Goal: Task Accomplishment & Management: Manage account settings

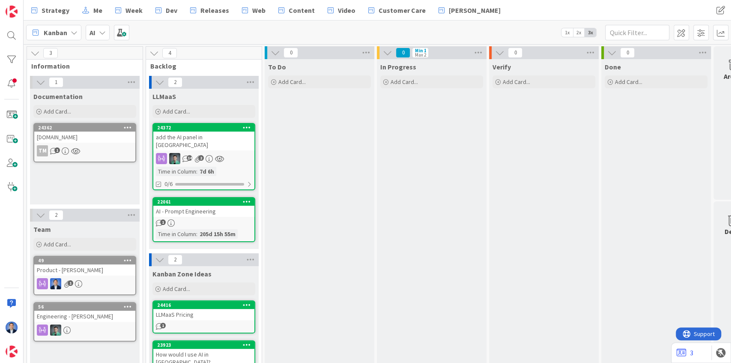
click at [60, 32] on span "Kanban" at bounding box center [56, 32] width 24 height 10
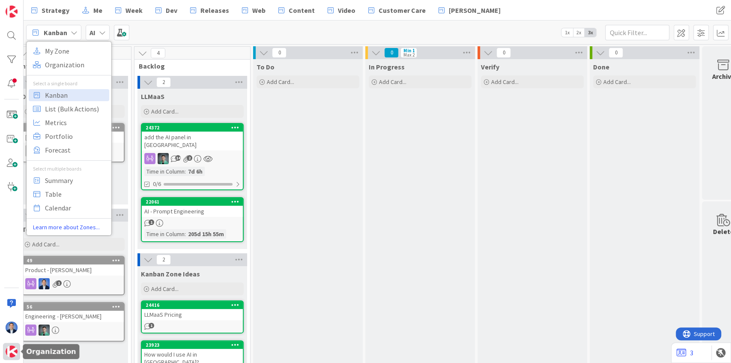
click at [15, 349] on img at bounding box center [12, 351] width 12 height 12
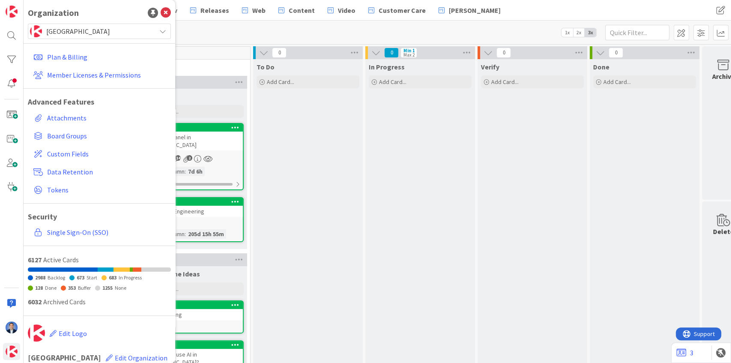
click at [79, 34] on span "[GEOGRAPHIC_DATA]" at bounding box center [98, 31] width 105 height 12
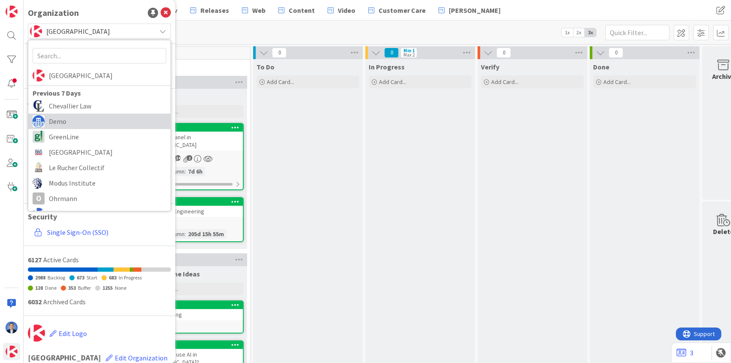
click at [78, 113] on link "Demo" at bounding box center [99, 120] width 142 height 15
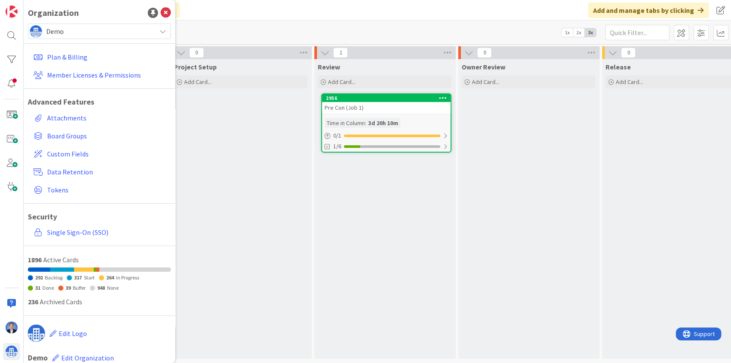
click at [244, 162] on div "Project Setup Add Card..." at bounding box center [240, 208] width 140 height 299
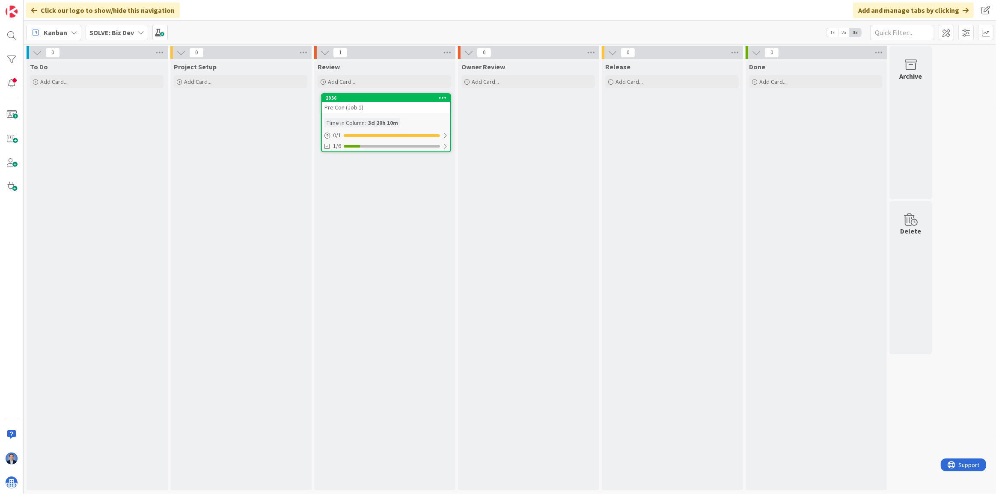
click at [132, 32] on b "SOLVE: Biz Dev" at bounding box center [111, 32] width 45 height 9
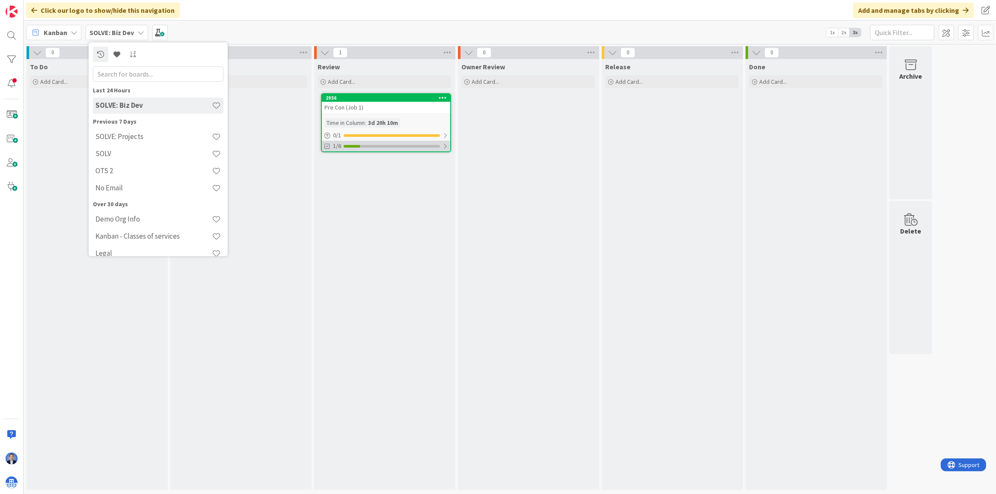
click at [359, 146] on div at bounding box center [352, 146] width 16 height 3
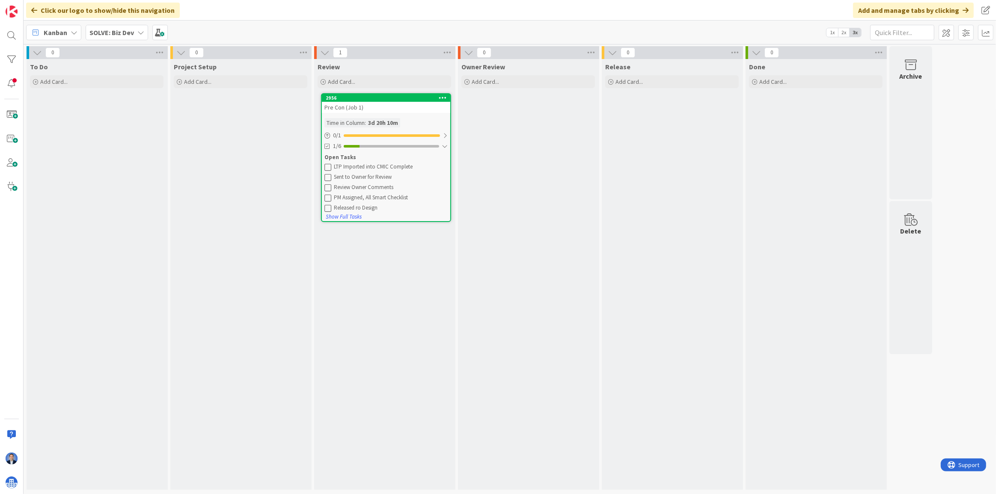
click at [220, 129] on div "Project Setup Add Card..." at bounding box center [240, 274] width 140 height 431
click at [134, 28] on div "SOLVE: Biz Dev" at bounding box center [117, 32] width 63 height 15
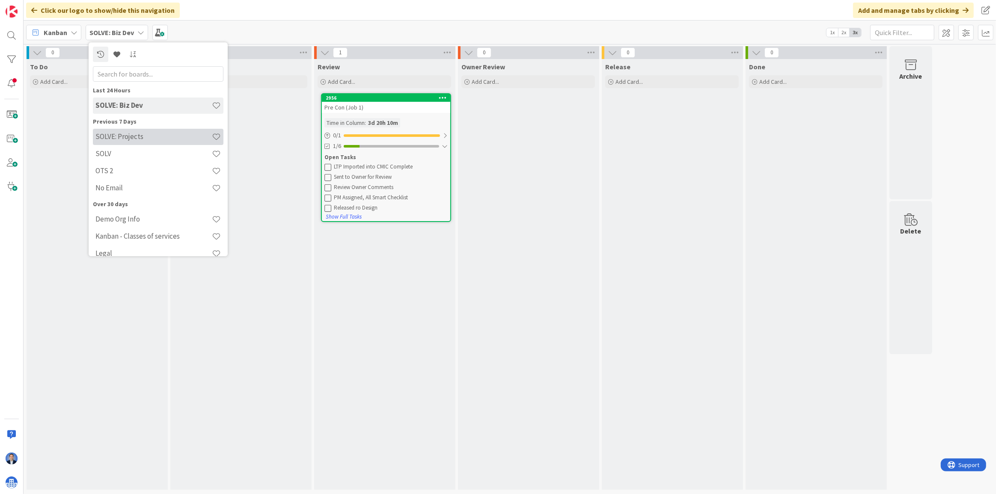
click at [148, 134] on h4 "SOLVE: Projects" at bounding box center [153, 136] width 116 height 9
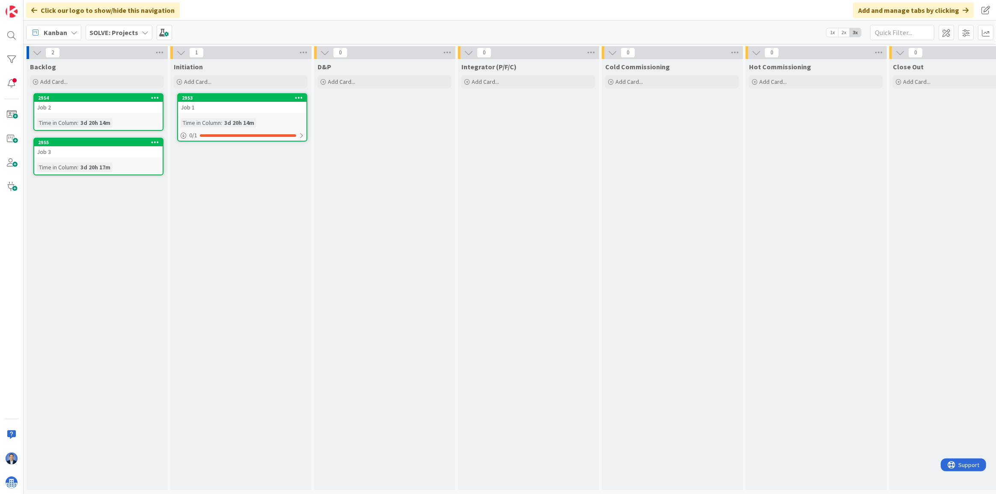
click at [450, 191] on div "D&P Add Card..." at bounding box center [384, 274] width 140 height 431
click at [19, 362] on div at bounding box center [11, 482] width 17 height 17
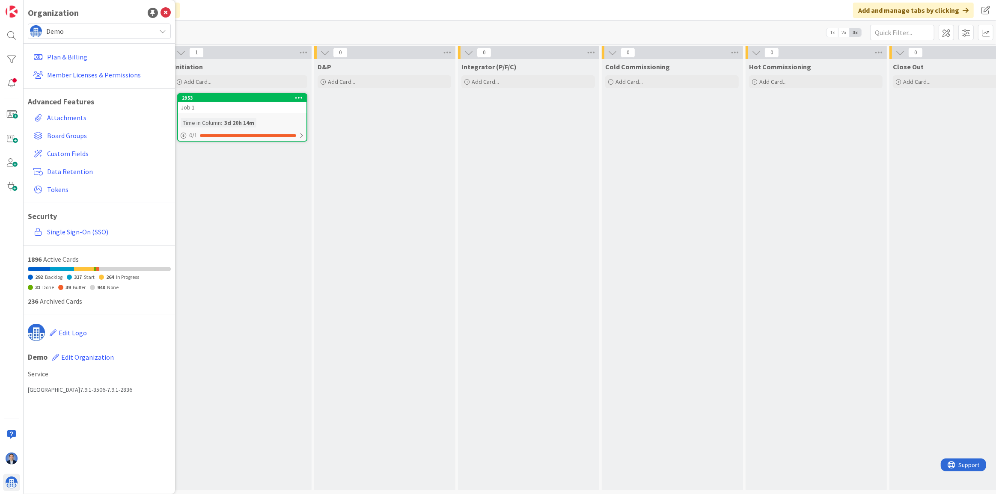
click at [88, 24] on div "Demo" at bounding box center [99, 31] width 143 height 15
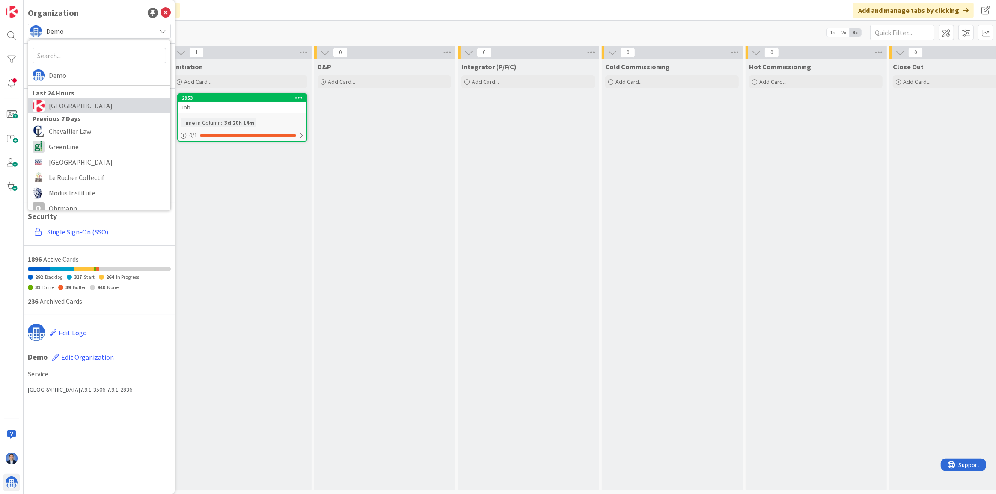
click at [83, 98] on link "[GEOGRAPHIC_DATA]" at bounding box center [99, 105] width 142 height 15
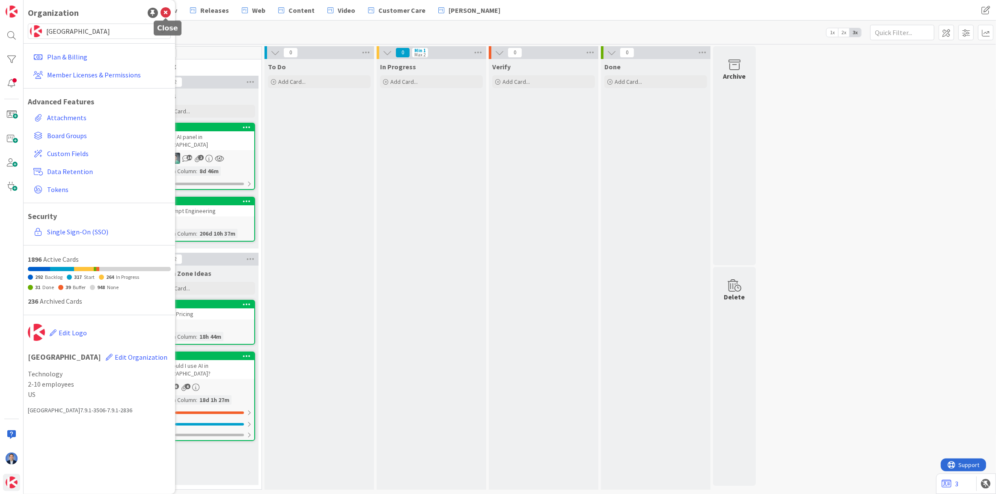
click at [164, 9] on icon at bounding box center [166, 13] width 10 height 10
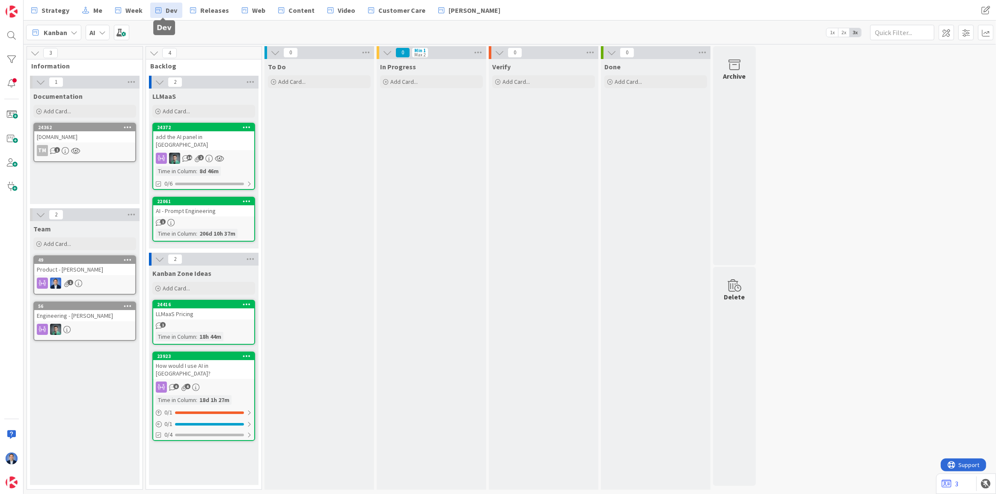
click at [162, 11] on link "Dev" at bounding box center [166, 10] width 32 height 15
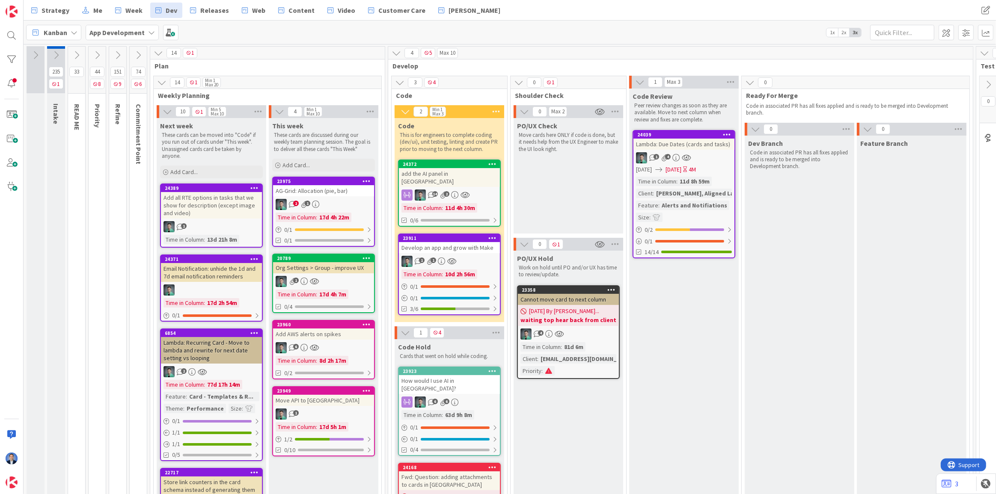
click at [473, 256] on div "1 1" at bounding box center [449, 261] width 101 height 11
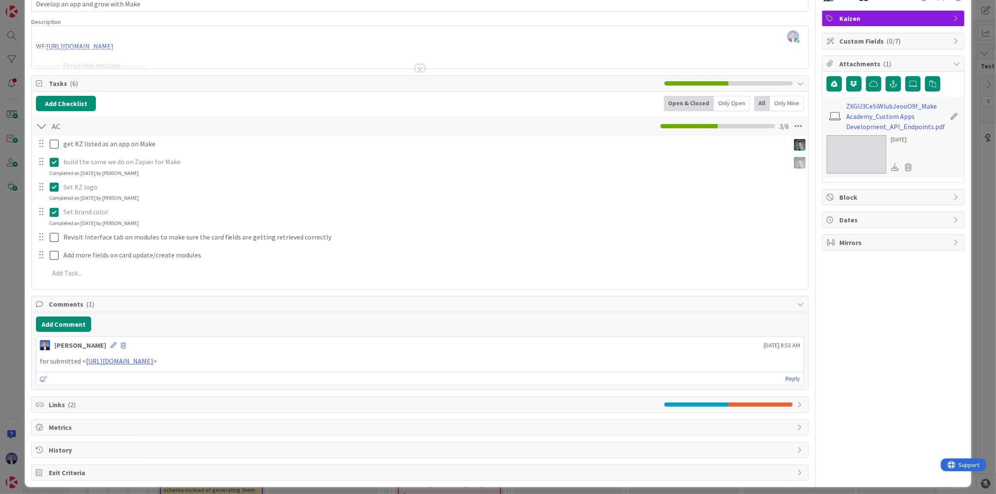
scroll to position [55, 0]
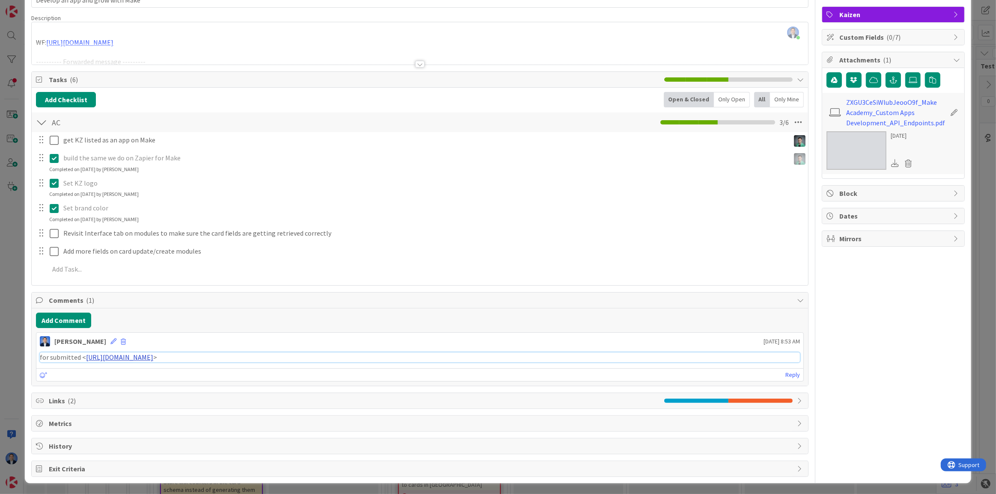
click at [153, 355] on link "https://www.make.com/en/become-a-partner?type=technology" at bounding box center [119, 357] width 67 height 9
click at [153, 357] on link "https://www.make.com/en/become-a-partner?type=technology" at bounding box center [119, 357] width 67 height 9
click at [283, 360] on p "for submitted < https://www.make.com/en/become-a-partner?type=technology >" at bounding box center [420, 358] width 760 height 10
drag, startPoint x: 282, startPoint y: 357, endPoint x: 79, endPoint y: 350, distance: 203.5
click at [79, 350] on div "for submitted < https://www.make.com/en/become-a-partner?type=technology >" at bounding box center [419, 357] width 767 height 17
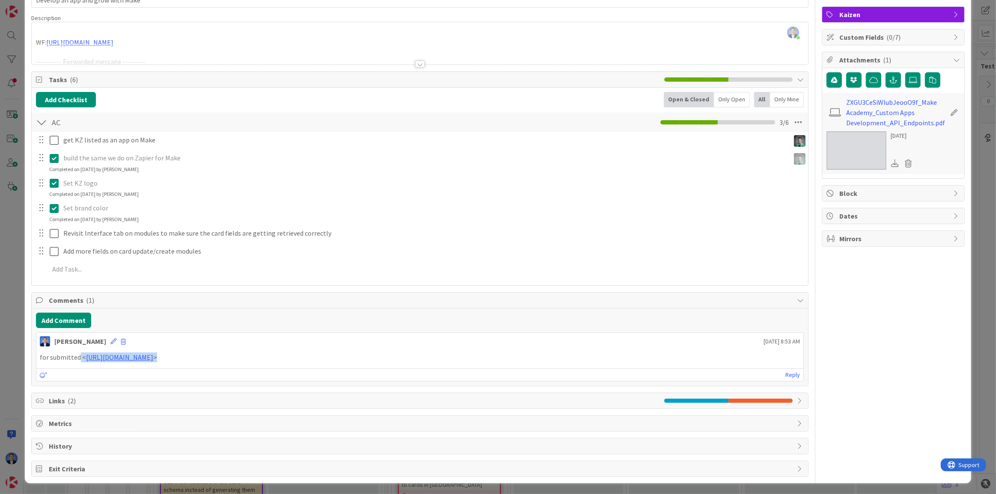
copy p "< https://www.make.com/en/become-a-partner?type=technology >"
click at [5, 268] on div "ID 23911 App Development Code Title 33 / 128 Develop an app and grow with Make …" at bounding box center [498, 247] width 996 height 494
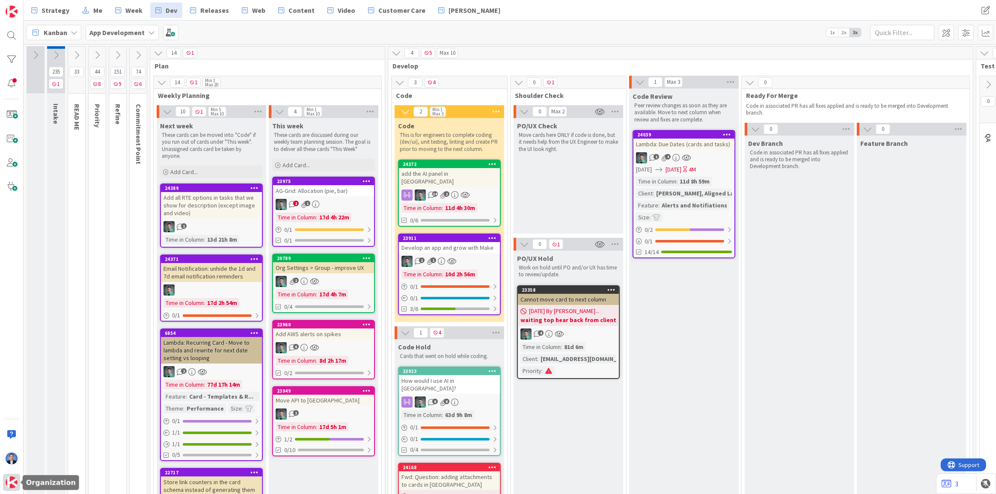
click at [15, 362] on img at bounding box center [12, 483] width 12 height 12
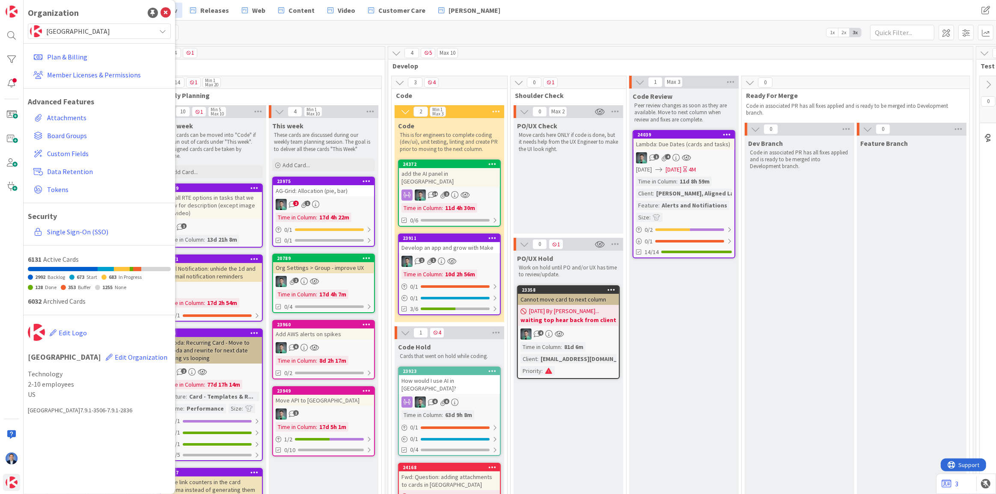
click at [89, 34] on span "[GEOGRAPHIC_DATA]" at bounding box center [98, 31] width 105 height 12
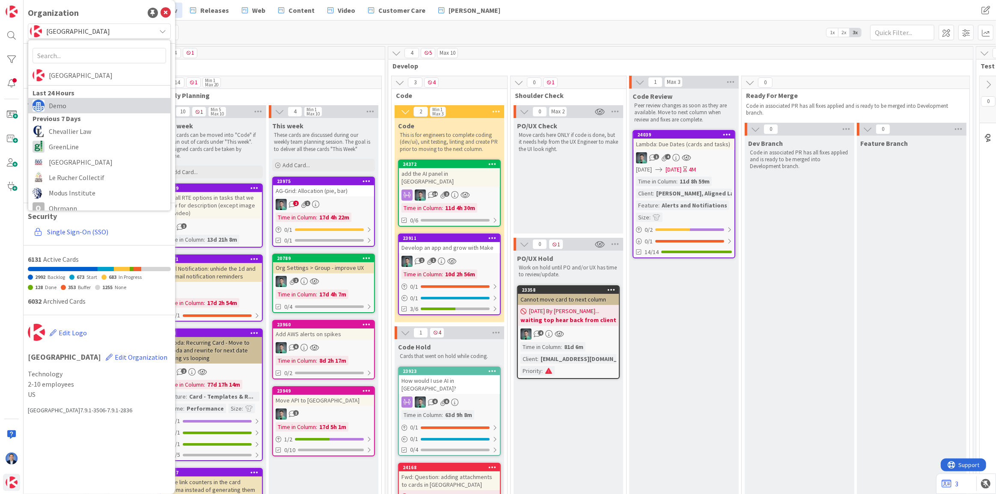
click at [99, 103] on span "Demo" at bounding box center [107, 105] width 117 height 13
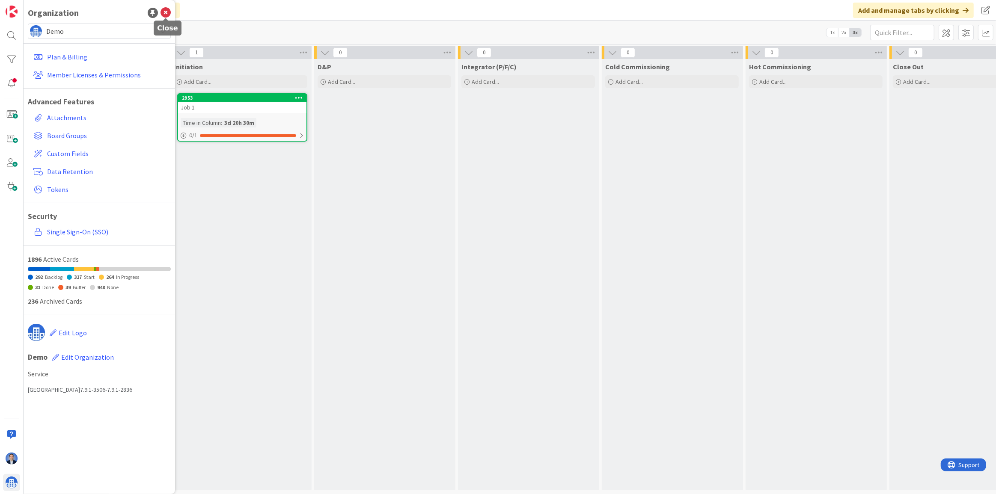
click at [163, 15] on icon at bounding box center [166, 13] width 10 height 10
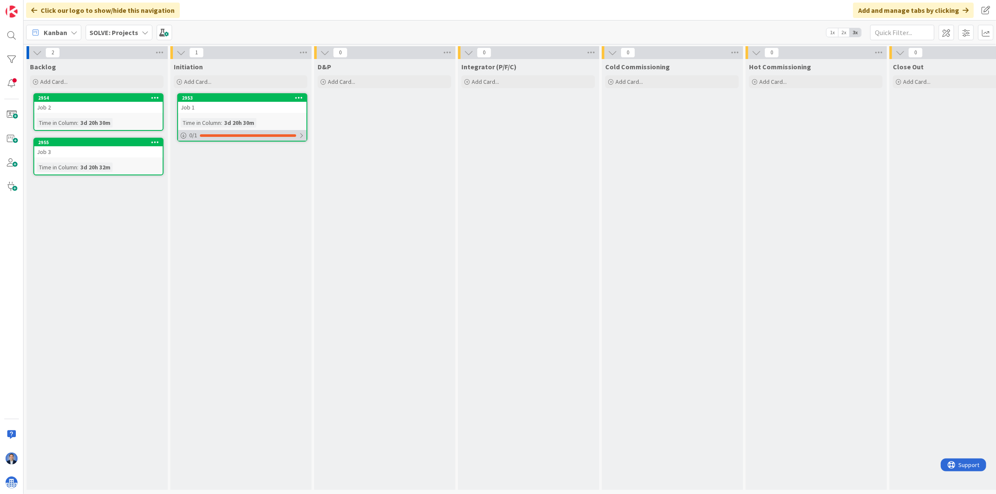
click at [218, 137] on div "0 / 1" at bounding box center [242, 135] width 128 height 11
click at [142, 30] on icon at bounding box center [145, 32] width 7 height 7
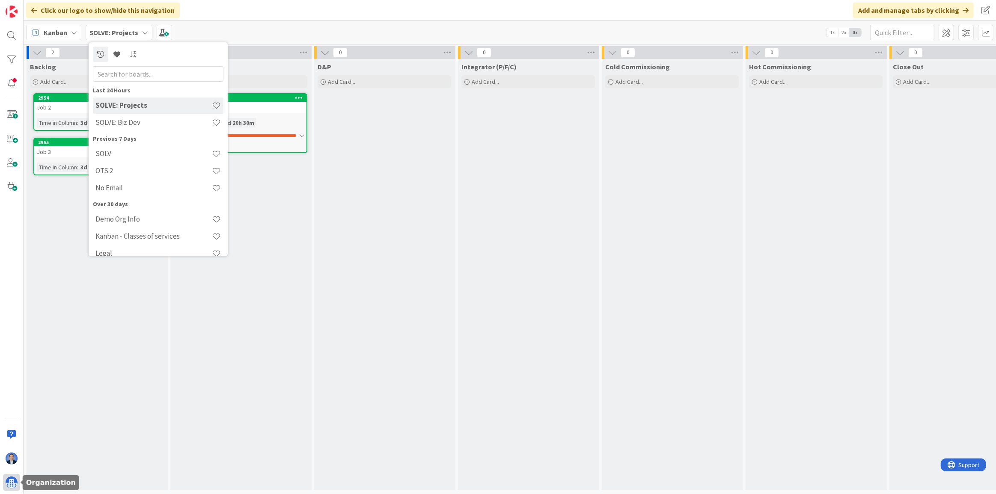
click at [11, 362] on img at bounding box center [12, 483] width 12 height 12
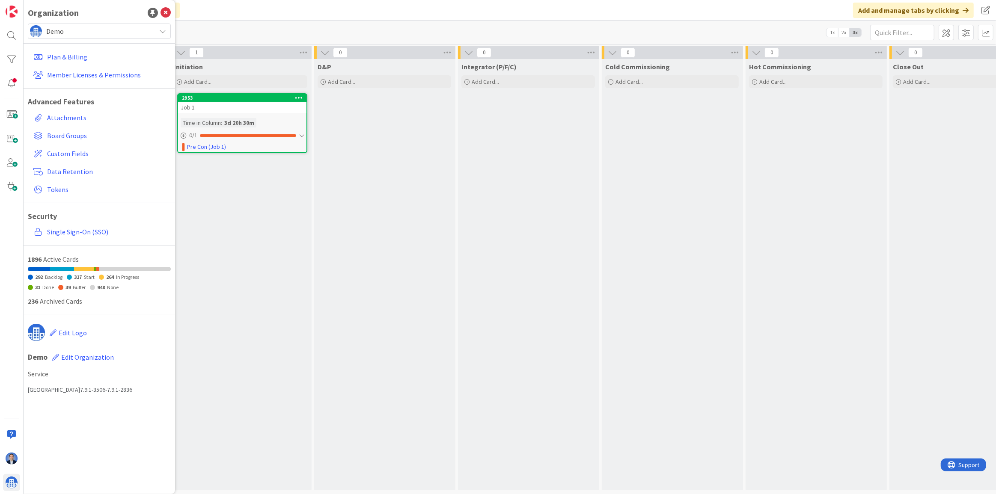
click at [94, 34] on span "Demo" at bounding box center [98, 31] width 105 height 12
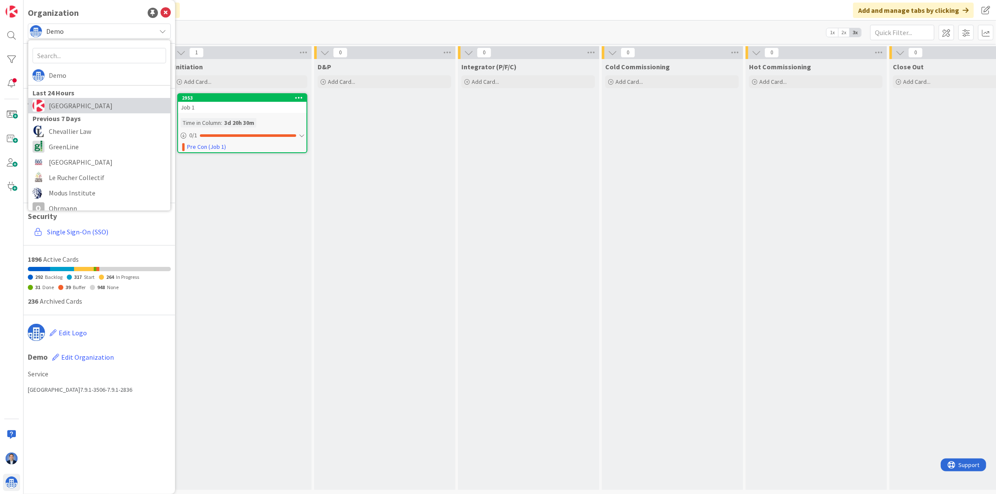
click at [101, 105] on span "[GEOGRAPHIC_DATA]" at bounding box center [107, 105] width 117 height 13
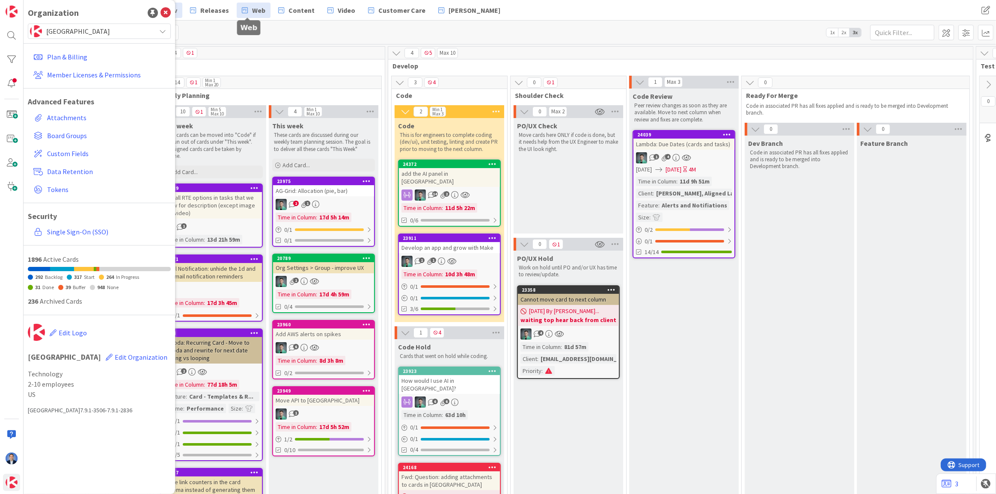
click at [261, 12] on link "Web" at bounding box center [254, 10] width 34 height 15
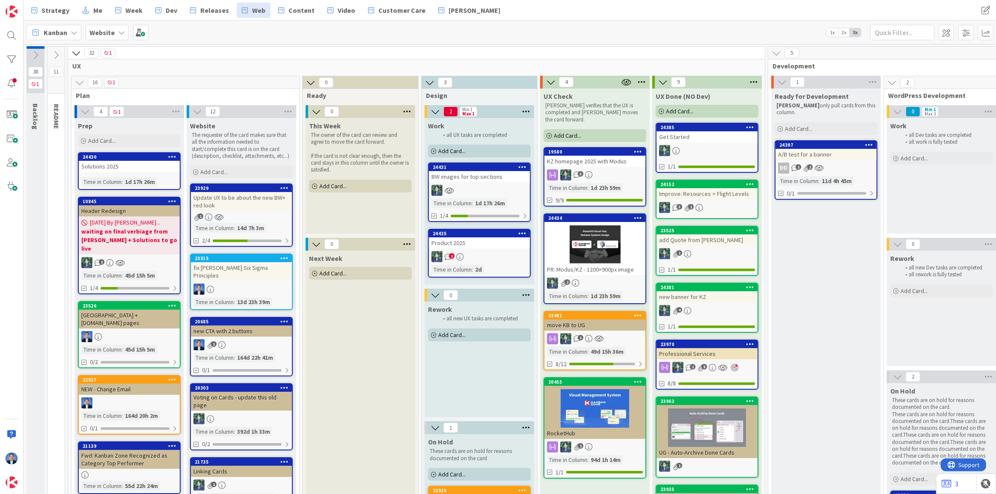
click at [484, 178] on div "BW images for top sections" at bounding box center [479, 176] width 101 height 11
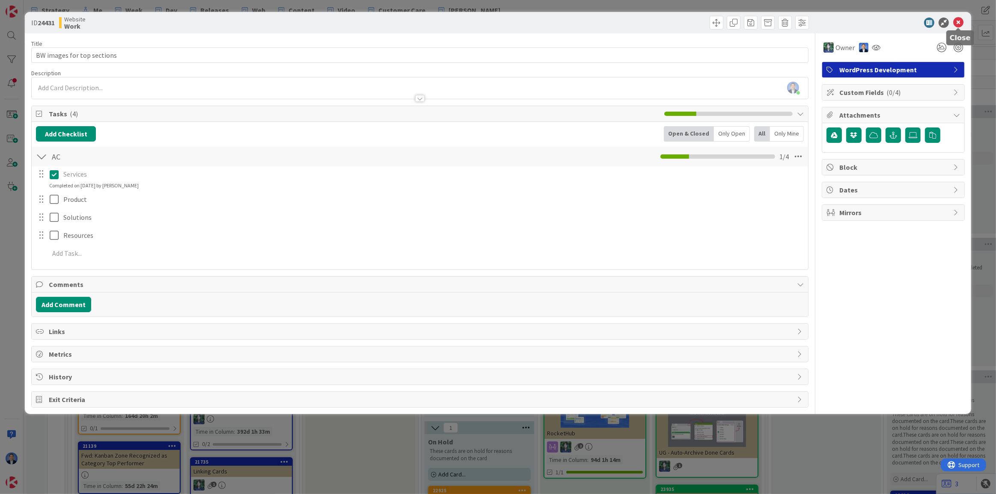
click at [730, 24] on icon at bounding box center [958, 23] width 10 height 10
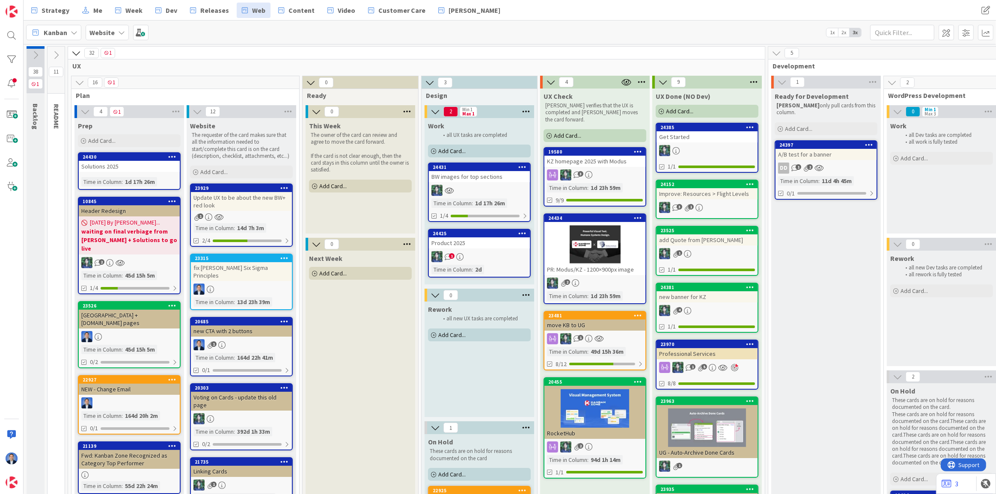
click at [509, 245] on div "Product 2025" at bounding box center [479, 243] width 101 height 11
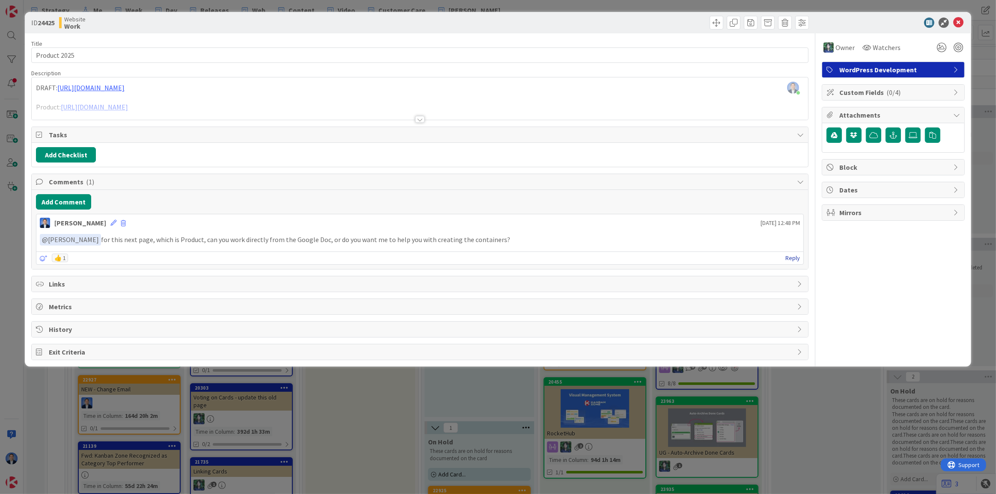
click at [730, 260] on link "Reply" at bounding box center [793, 258] width 15 height 11
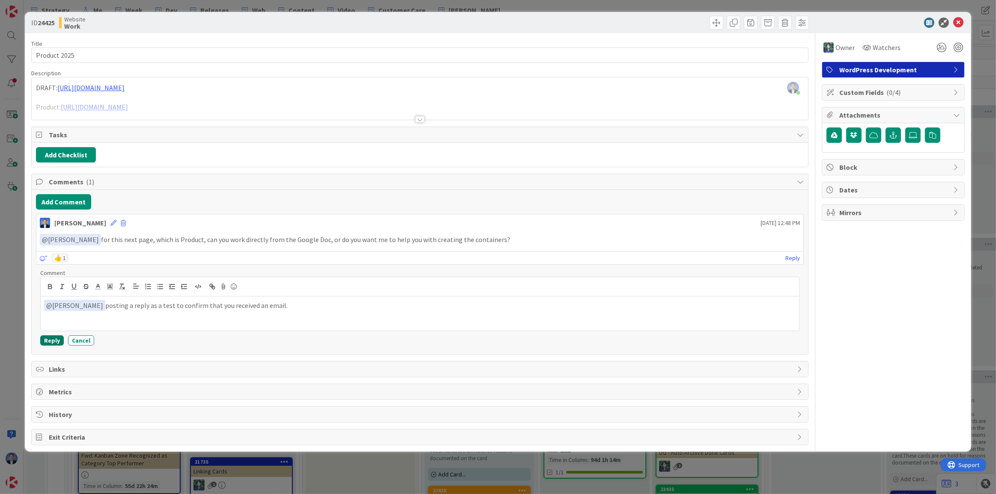
click at [51, 337] on button "Reply" at bounding box center [52, 341] width 24 height 10
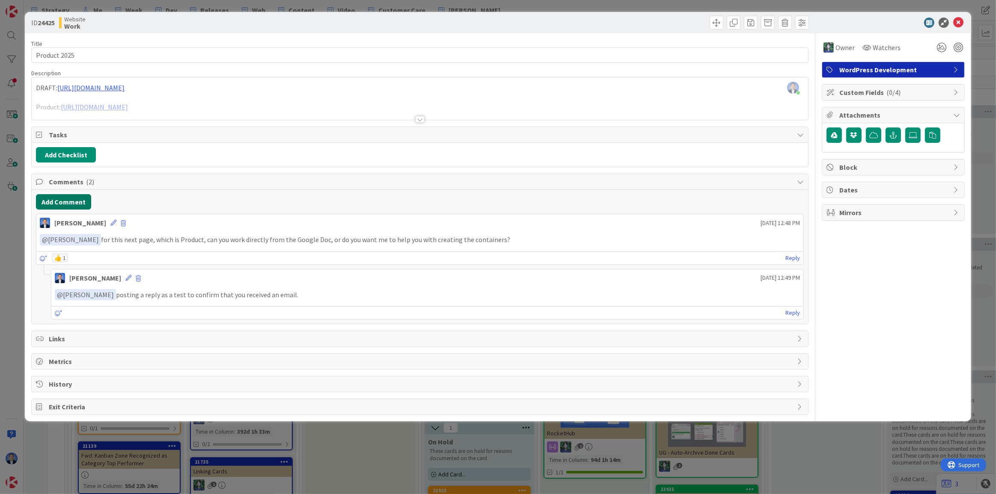
click at [82, 198] on button "Add Comment" at bounding box center [63, 201] width 55 height 15
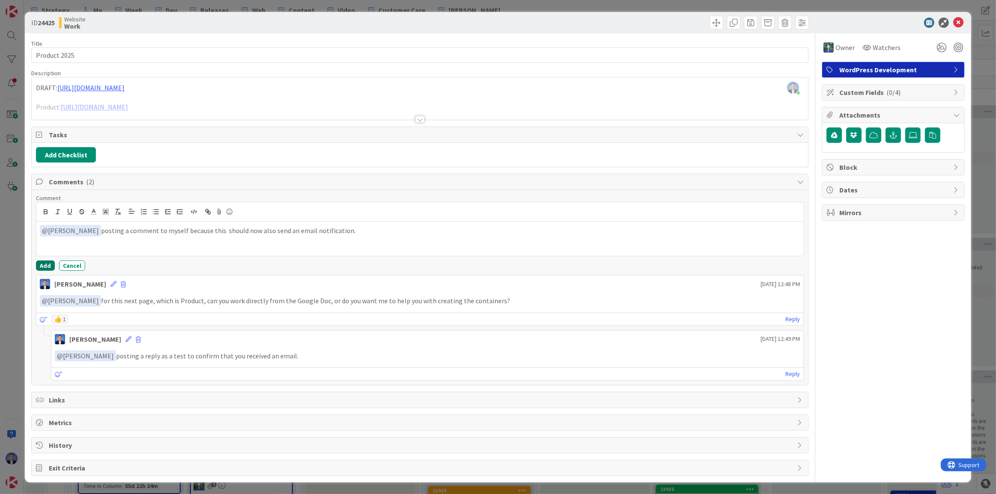
click at [50, 266] on button "Add" at bounding box center [45, 266] width 19 height 10
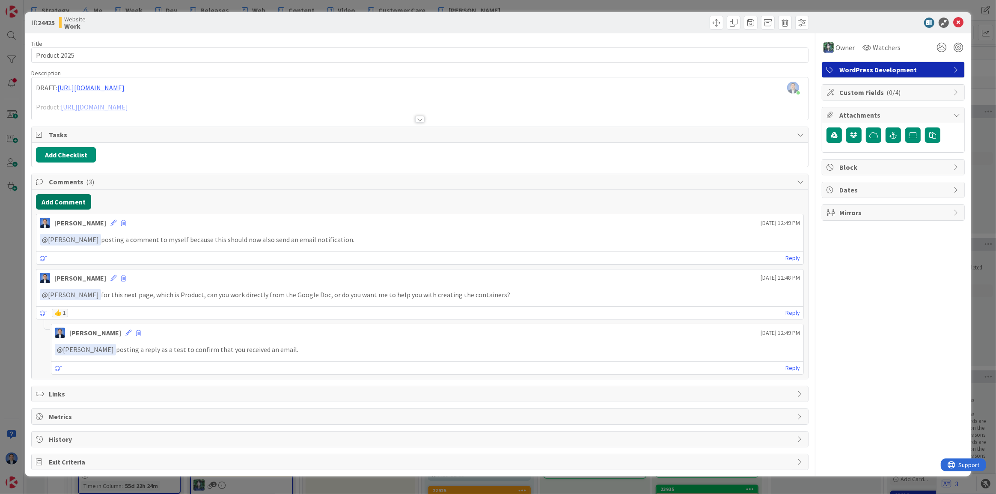
click at [61, 203] on button "Add Comment" at bounding box center [63, 201] width 55 height 15
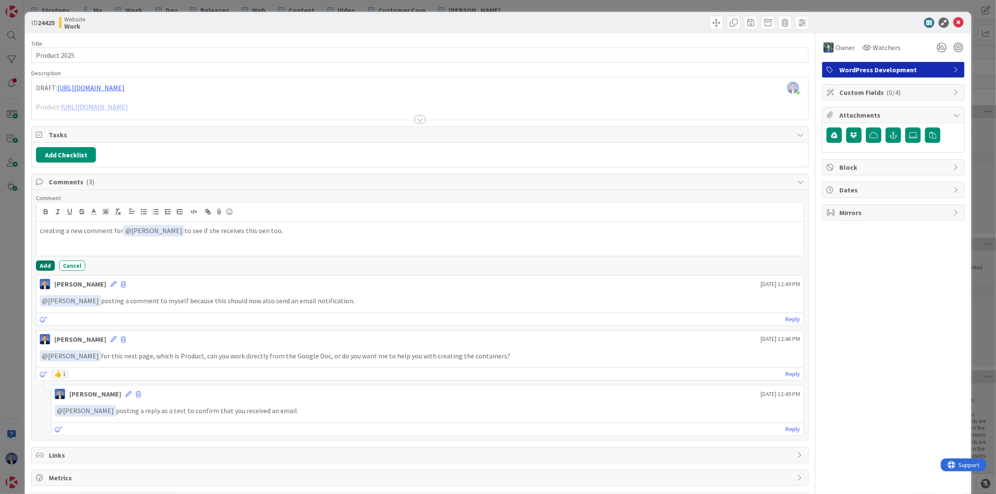
click at [45, 269] on button "Add" at bounding box center [45, 266] width 19 height 10
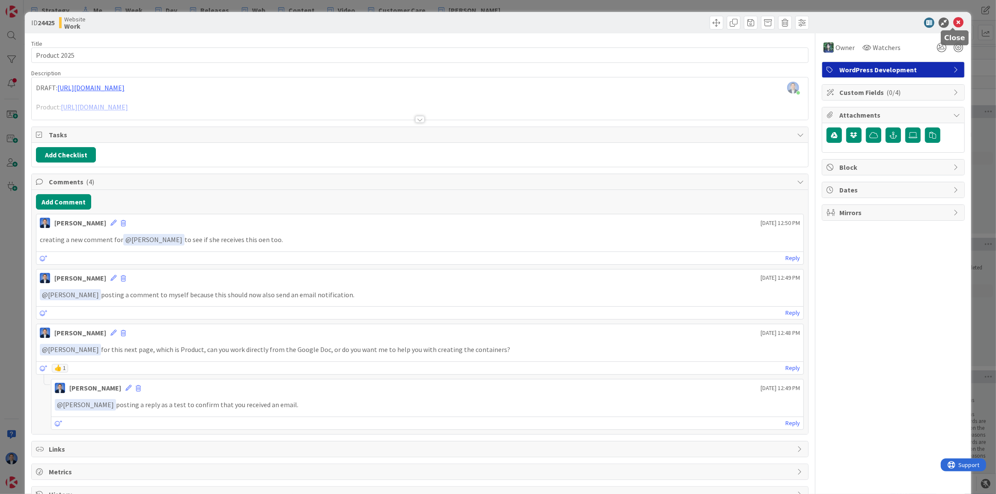
click at [730, 24] on icon at bounding box center [958, 23] width 10 height 10
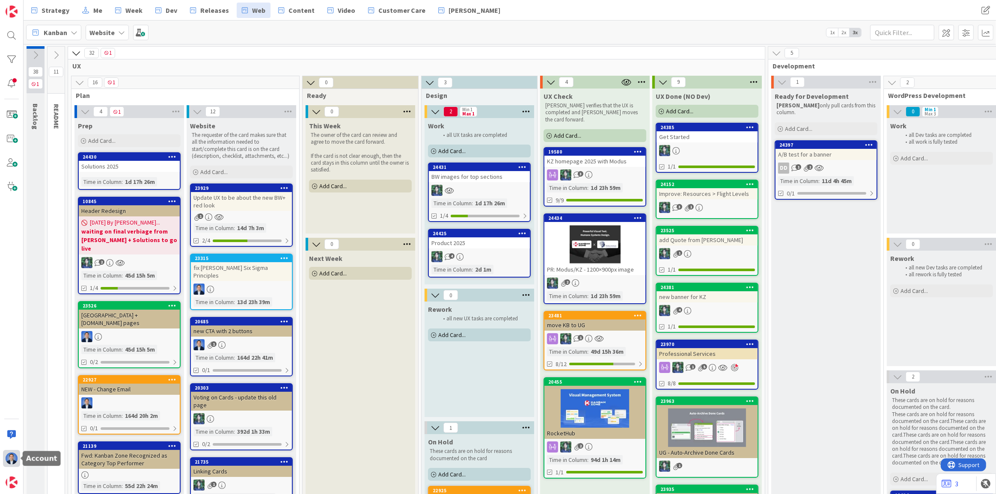
click at [9, 362] on img at bounding box center [12, 459] width 12 height 12
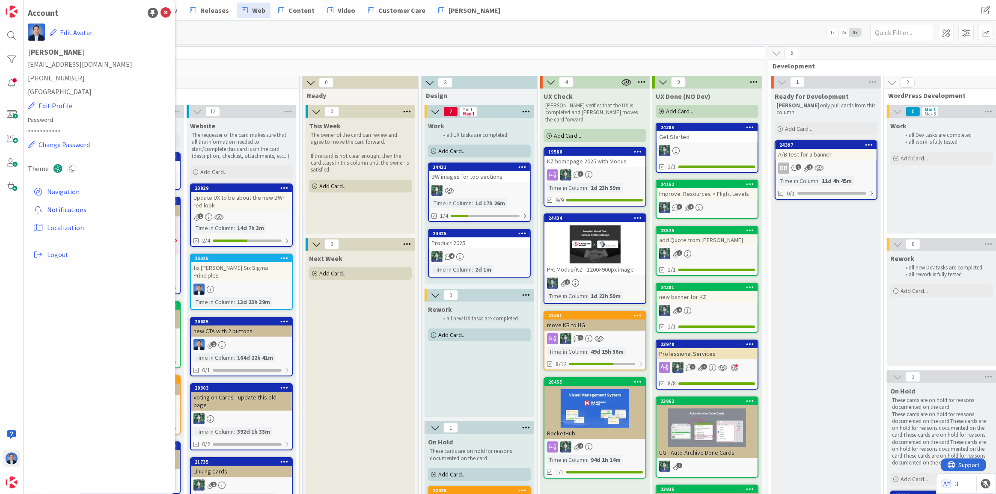
click at [64, 211] on link "Notifications" at bounding box center [100, 209] width 141 height 15
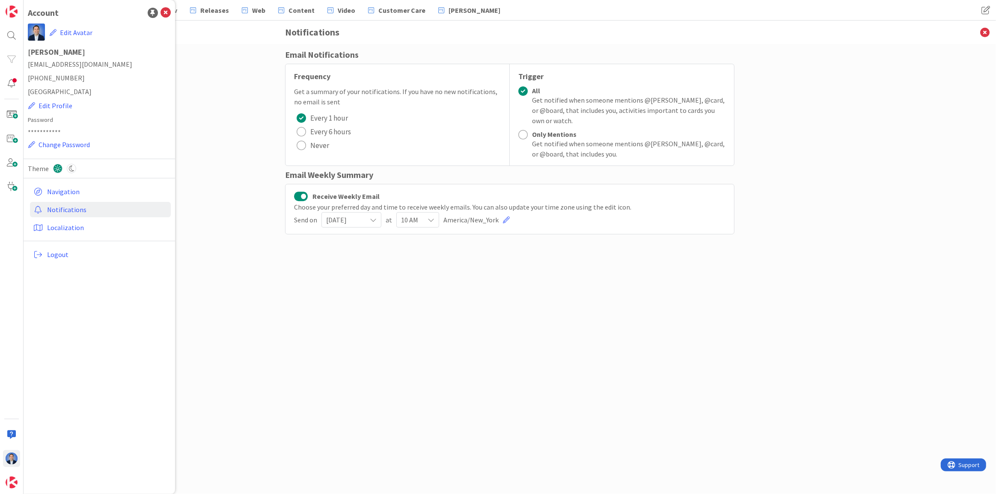
click at [349, 218] on span "Tuesday" at bounding box center [344, 220] width 36 height 12
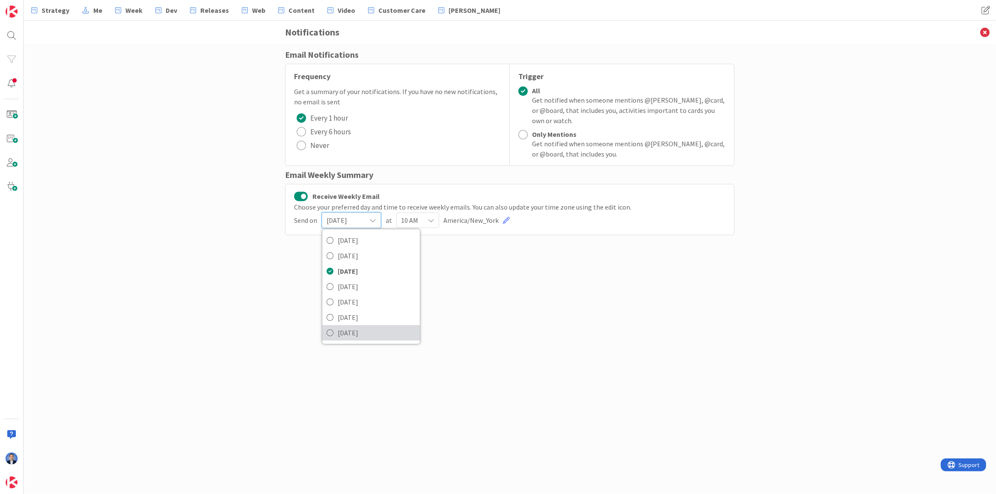
click at [363, 334] on span "Saturday" at bounding box center [377, 333] width 78 height 13
click at [730, 36] on icon at bounding box center [985, 33] width 22 height 24
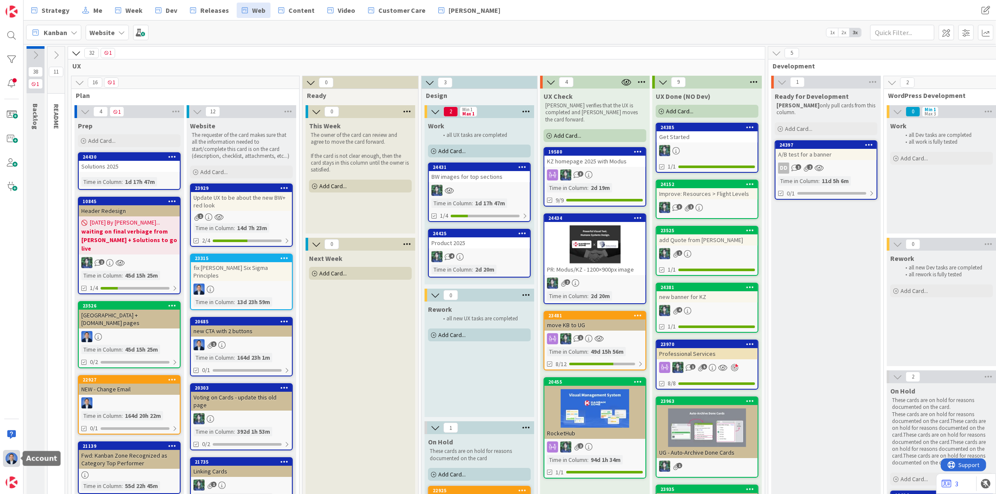
click at [11, 362] on img at bounding box center [12, 459] width 12 height 12
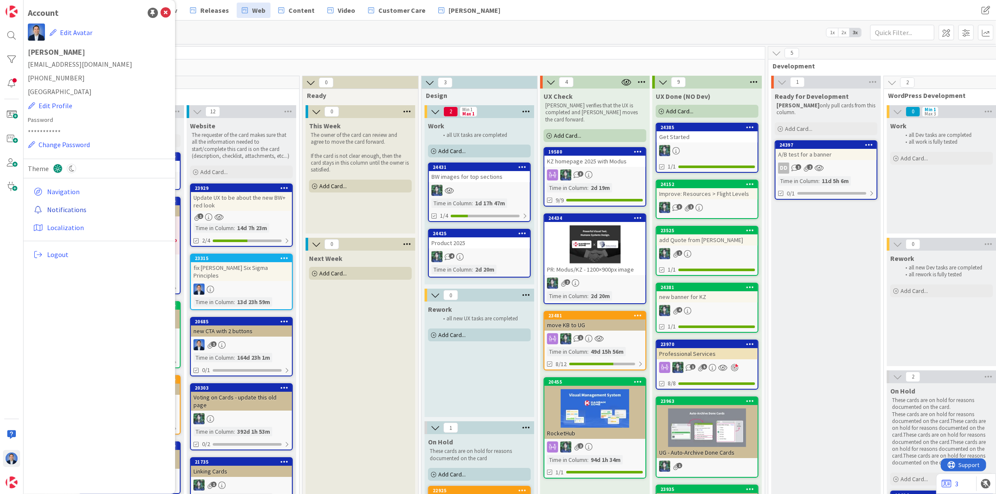
click at [59, 213] on link "Notifications" at bounding box center [100, 209] width 141 height 15
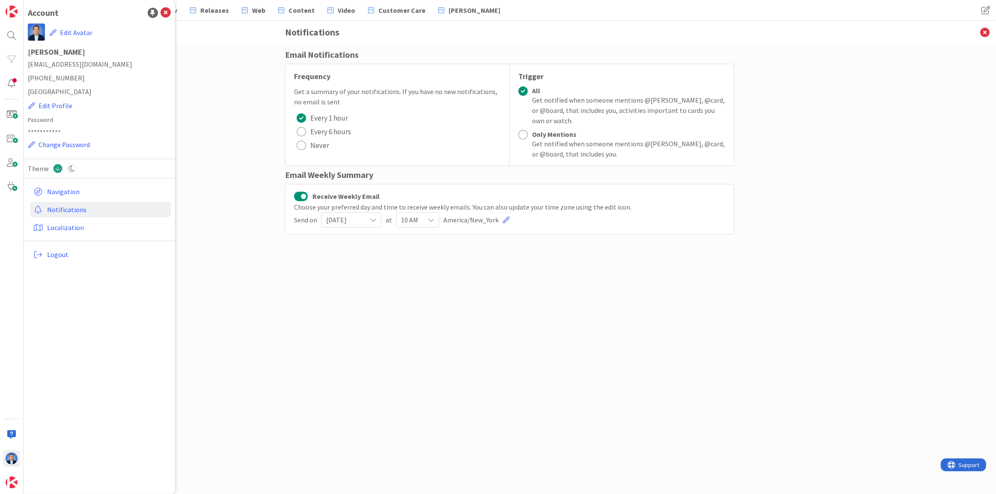
click at [421, 220] on div "10 AM" at bounding box center [417, 219] width 43 height 15
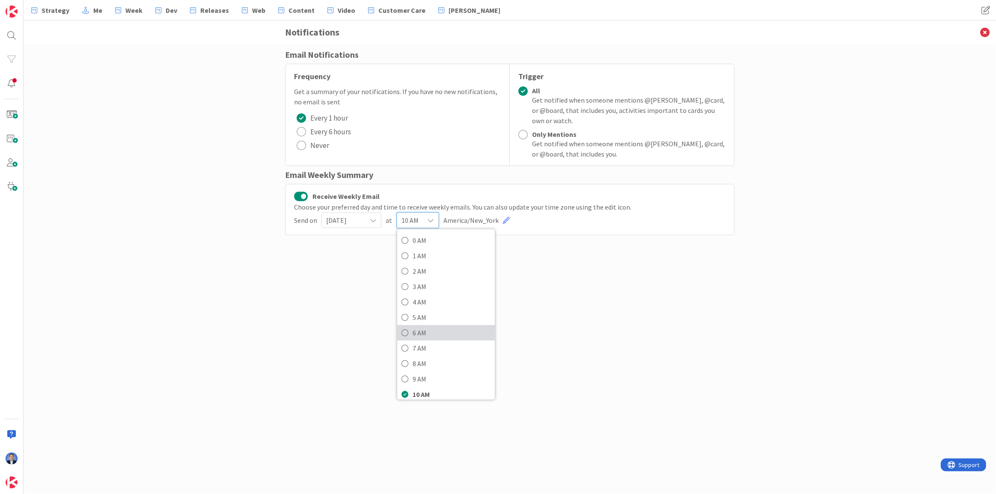
click at [426, 331] on span "6 AM" at bounding box center [452, 333] width 78 height 13
click at [730, 36] on icon at bounding box center [985, 33] width 22 height 24
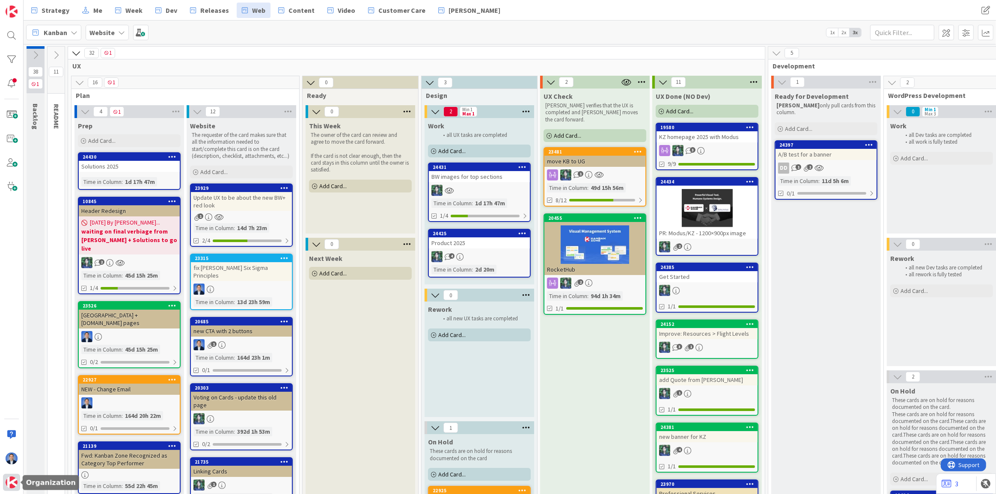
click at [9, 362] on img at bounding box center [12, 483] width 12 height 12
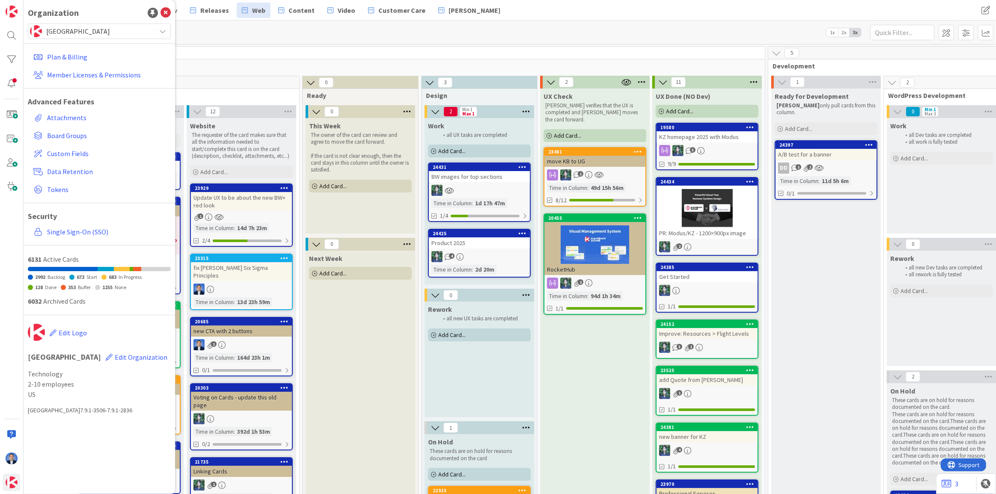
click at [87, 30] on span "[GEOGRAPHIC_DATA]" at bounding box center [98, 31] width 105 height 12
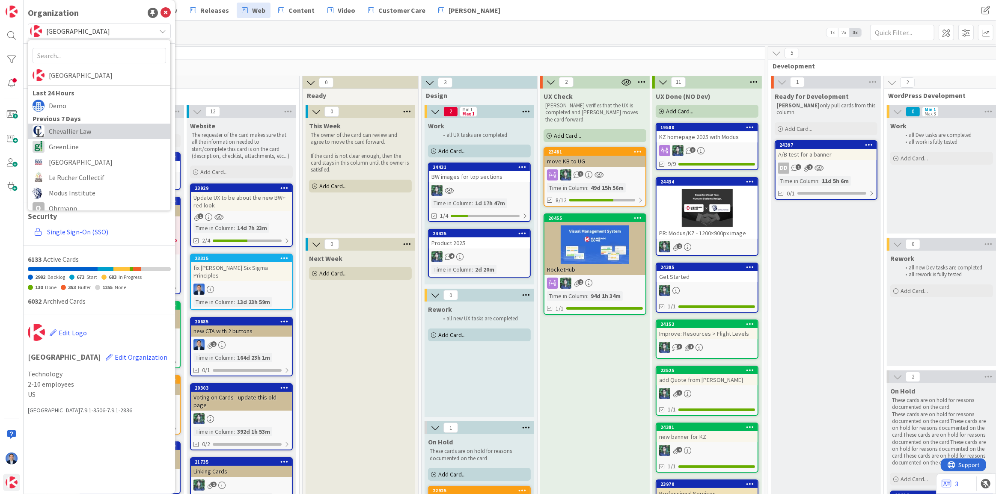
click at [85, 133] on span "Chevallier Law" at bounding box center [107, 131] width 117 height 13
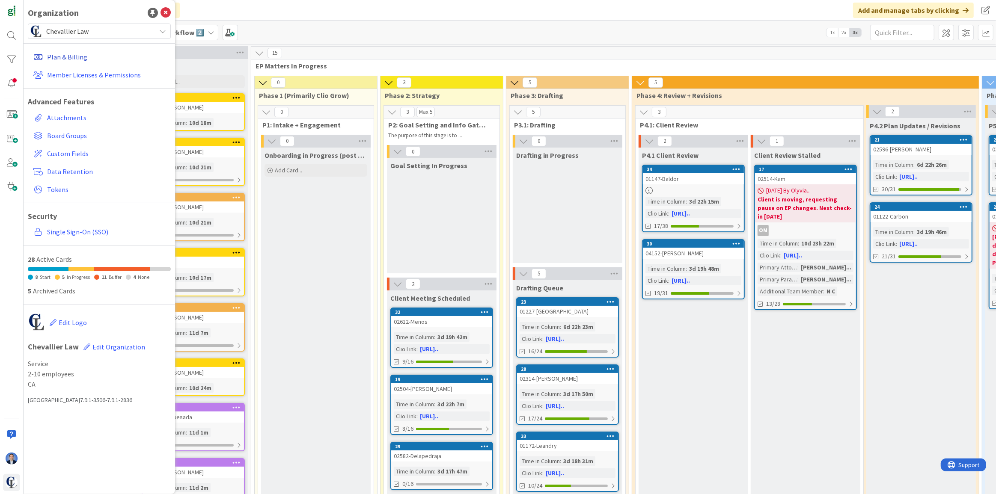
click at [55, 54] on link "Plan & Billing" at bounding box center [100, 56] width 141 height 15
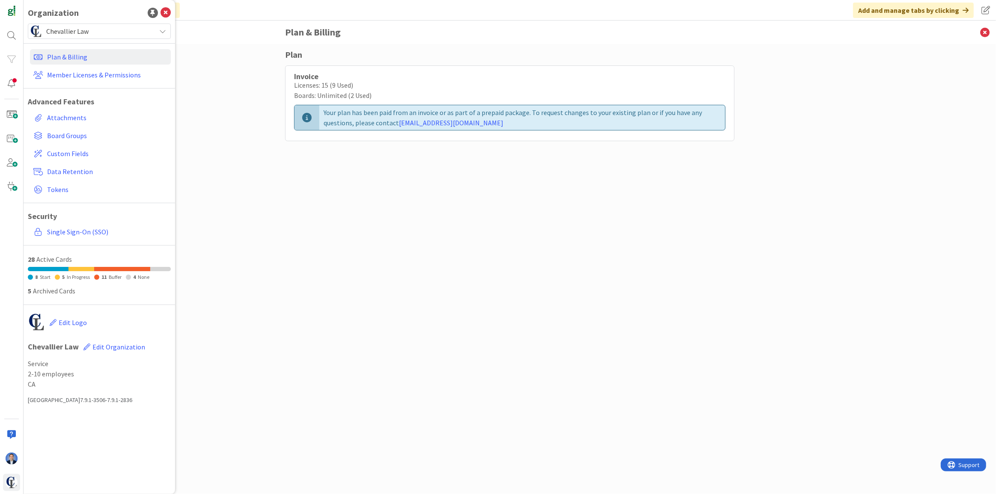
click at [114, 32] on span "Chevallier Law" at bounding box center [98, 31] width 105 height 12
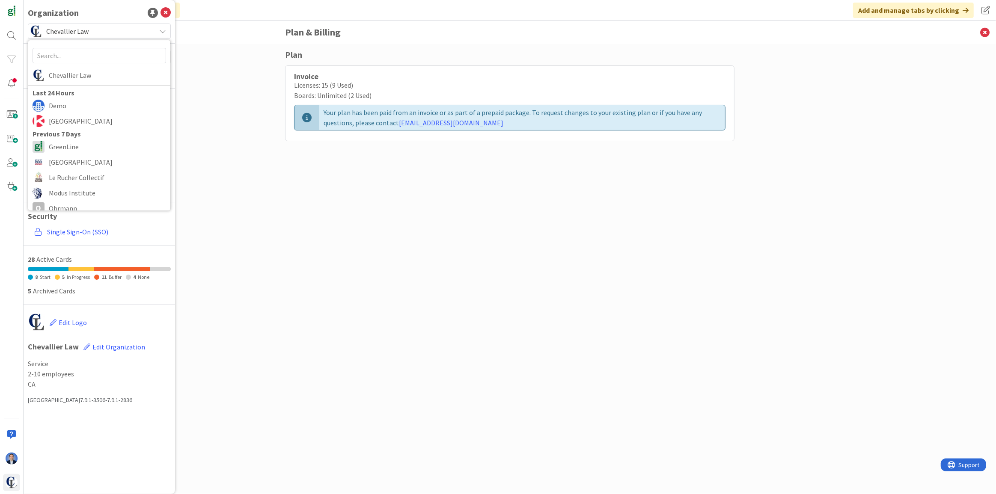
click at [201, 95] on div "Plan Invoice Licenses: 15 (9 Used) Boards: Unlimited (2 Used) Your plan has bee…" at bounding box center [510, 269] width 973 height 450
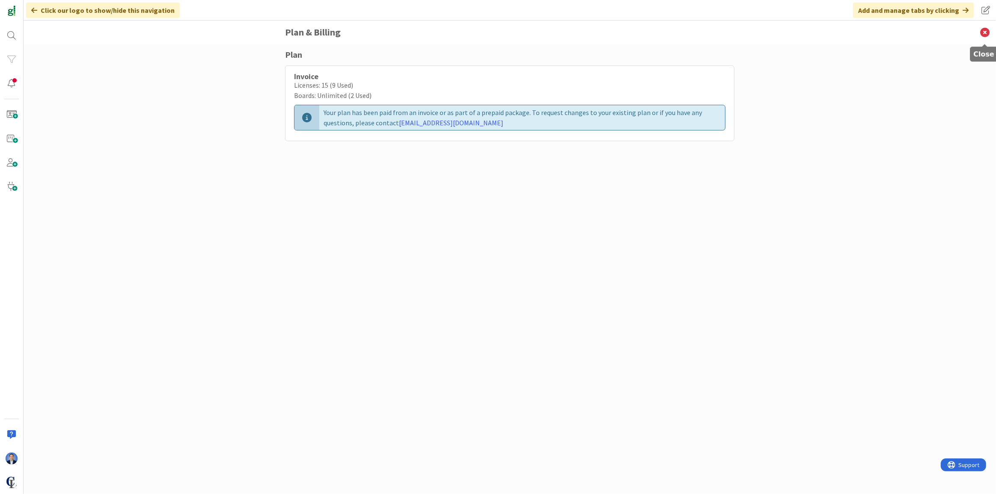
click at [730, 34] on icon at bounding box center [985, 33] width 22 height 24
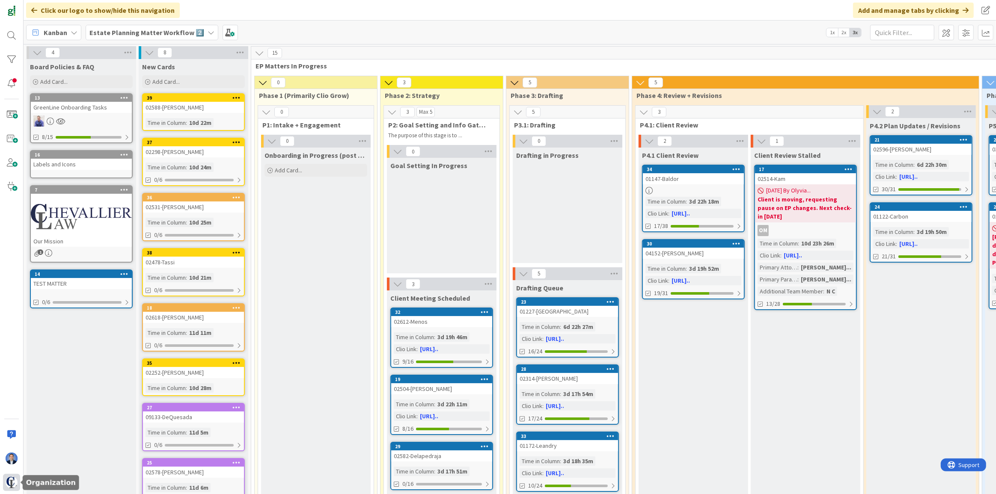
click at [10, 362] on img at bounding box center [12, 483] width 12 height 12
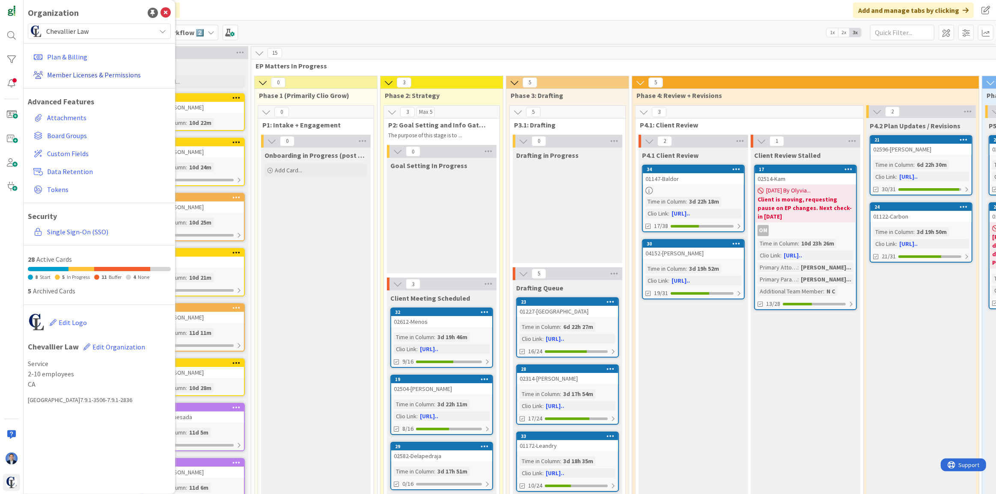
click at [88, 72] on link "Member Licenses & Permissions" at bounding box center [100, 74] width 141 height 15
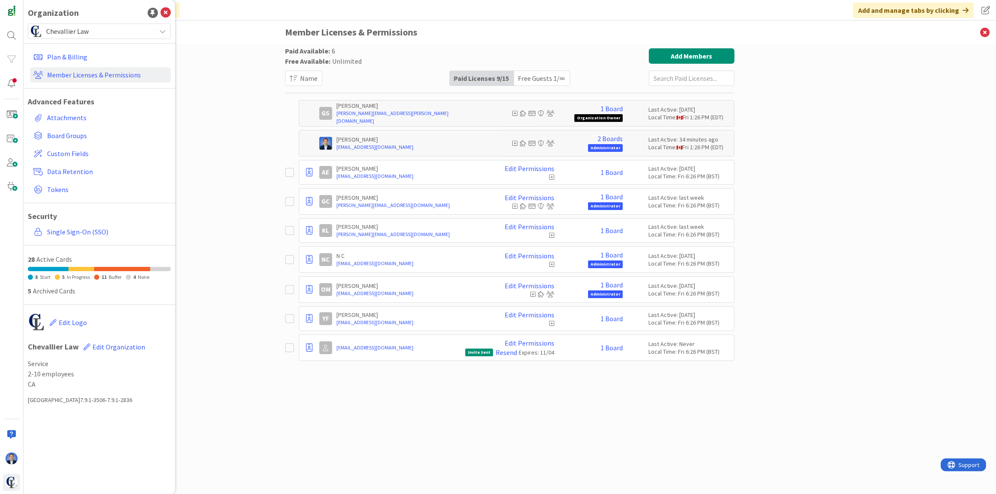
click at [550, 75] on div "Free Guests 1 / ∞" at bounding box center [542, 78] width 56 height 15
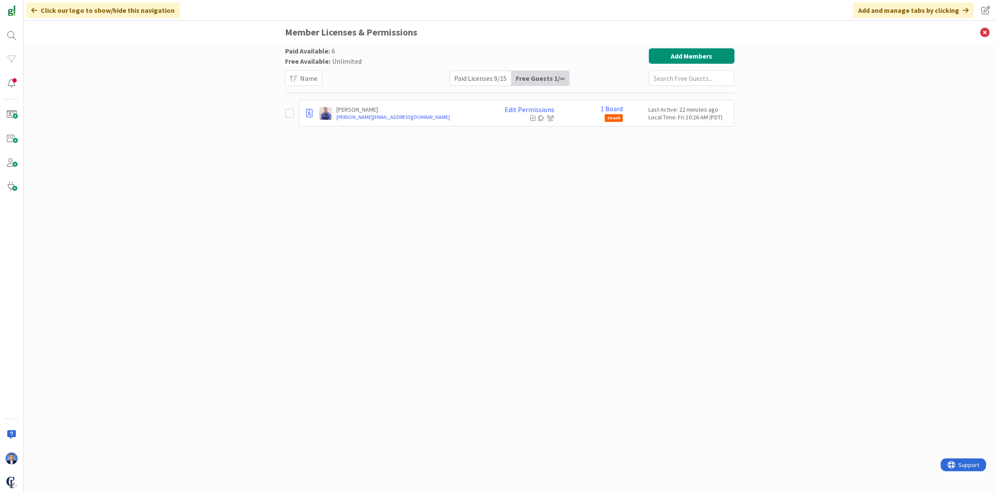
click at [484, 75] on div "Paid Licenses 9 / 15" at bounding box center [481, 78] width 62 height 15
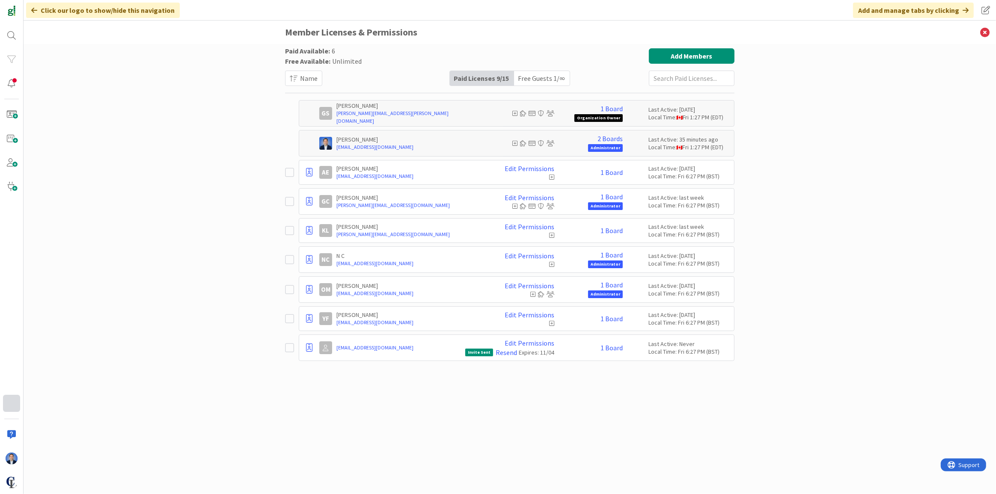
click at [9, 362] on div at bounding box center [11, 403] width 17 height 17
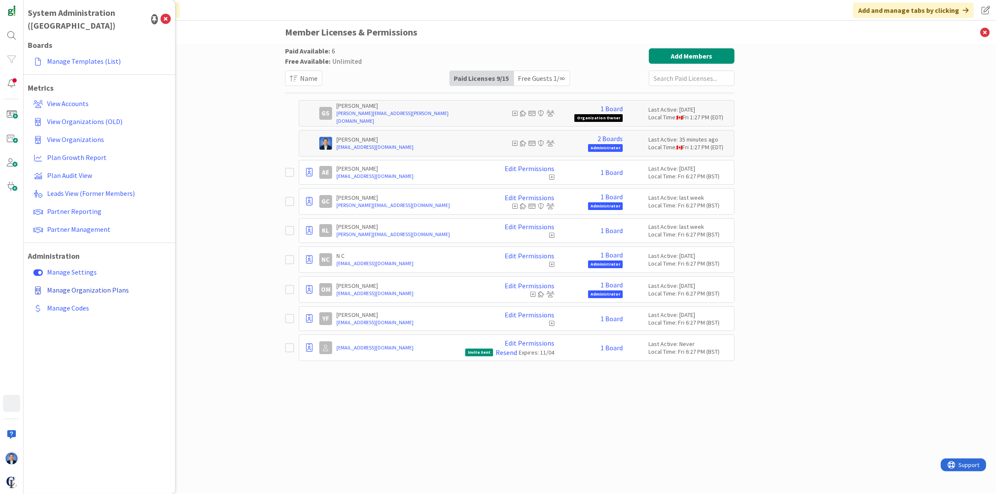
click at [86, 286] on span "Manage Organization Plans" at bounding box center [88, 290] width 82 height 9
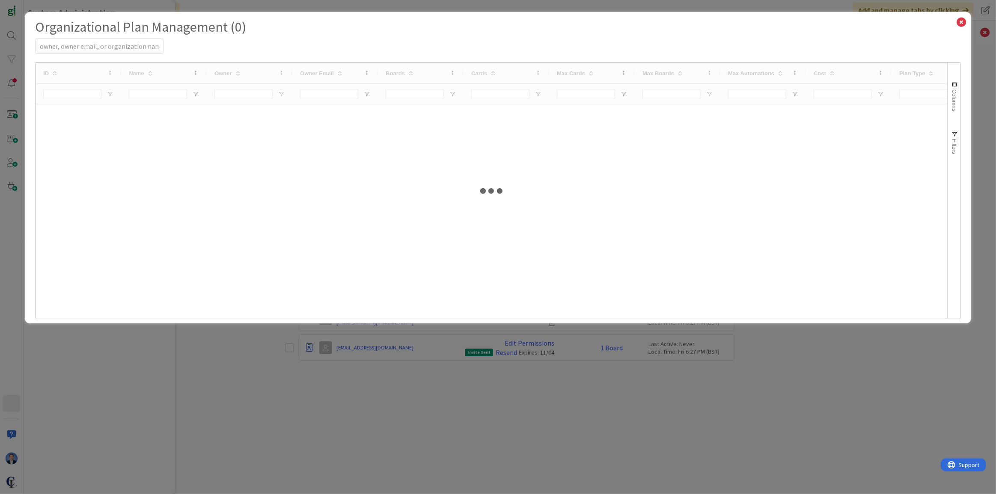
select select "EN"
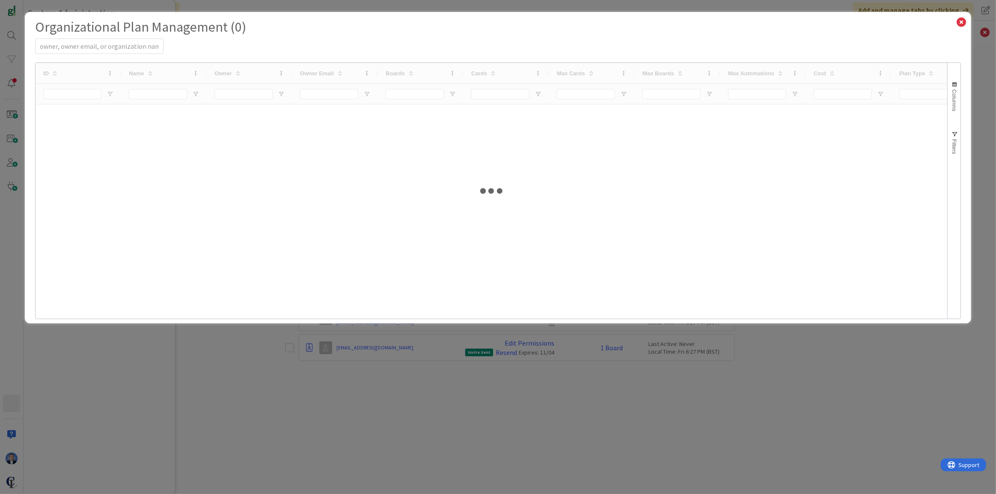
select select "EN"
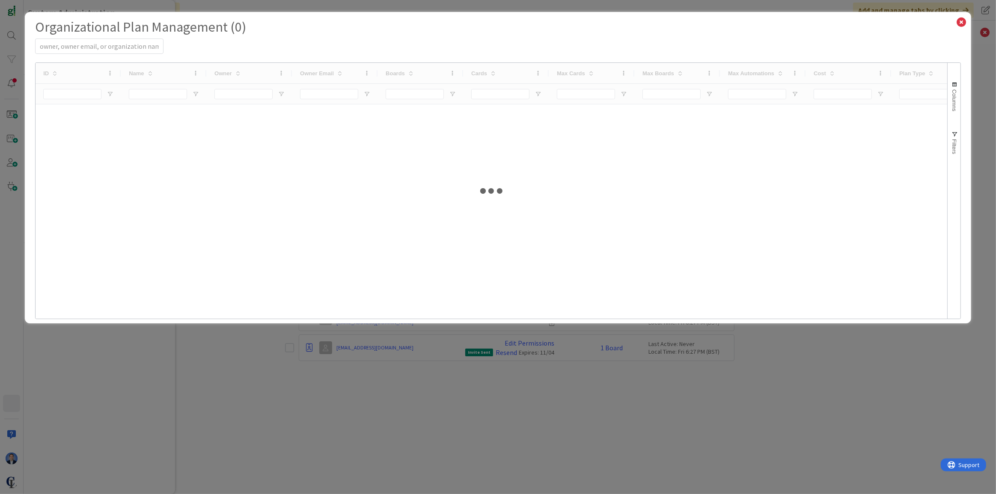
select select "EN"
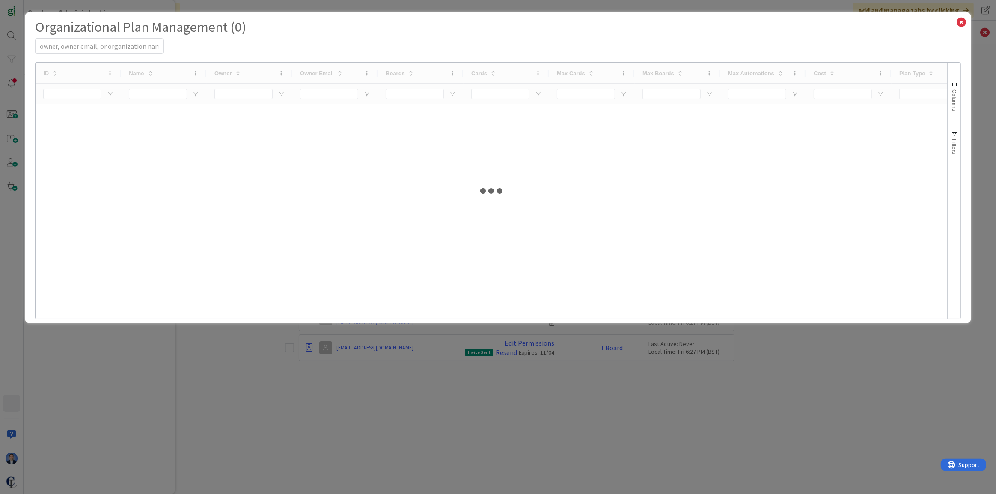
select select "EN"
select select "PF"
select select "EN"
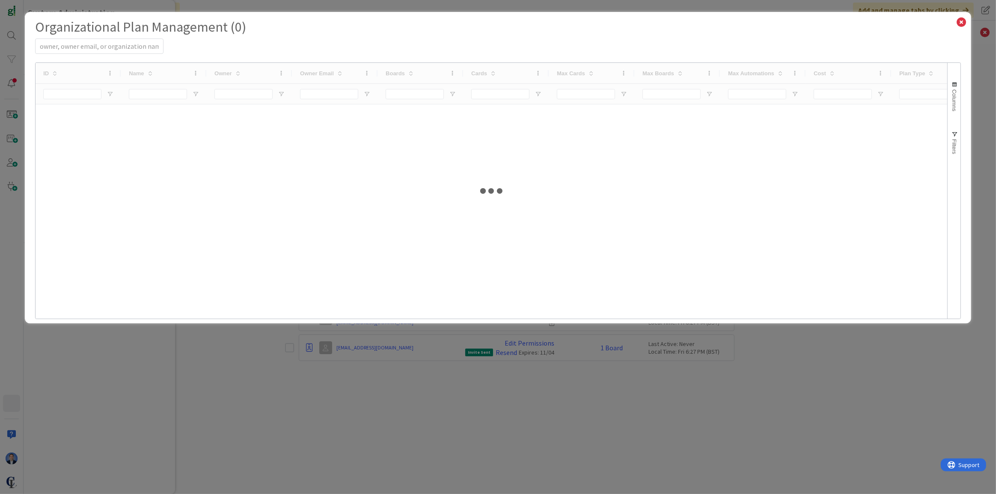
select select "PF"
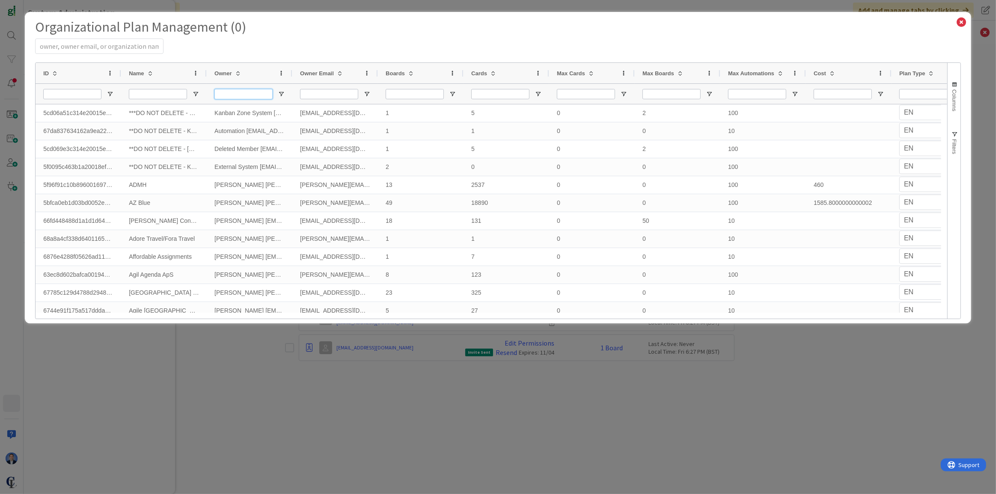
click at [232, 91] on input "Owner Filter Input" at bounding box center [243, 94] width 58 height 10
type input "chevalier"
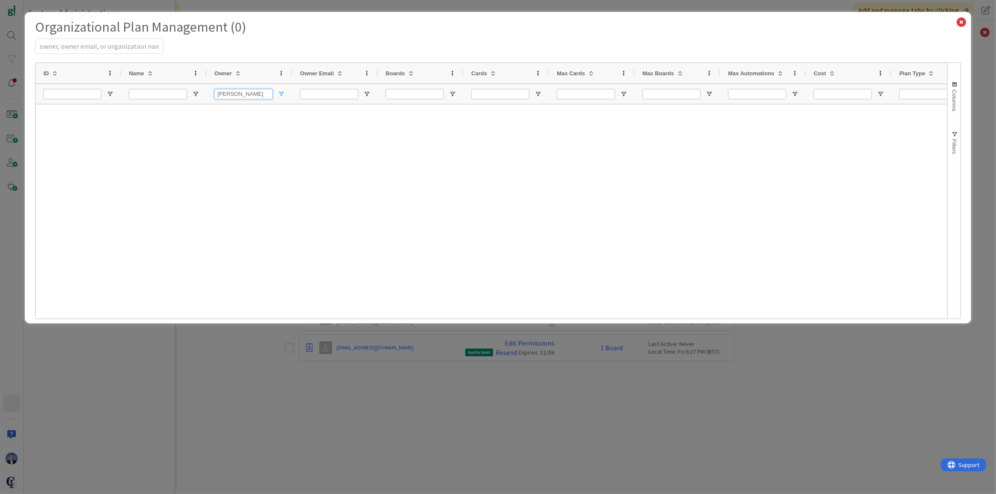
drag, startPoint x: 252, startPoint y: 97, endPoint x: 180, endPoint y: 94, distance: 72.0
click at [162, 93] on input "Name Filter Input" at bounding box center [158, 94] width 58 height 10
paste input "chevalier"
type input "chevalier"
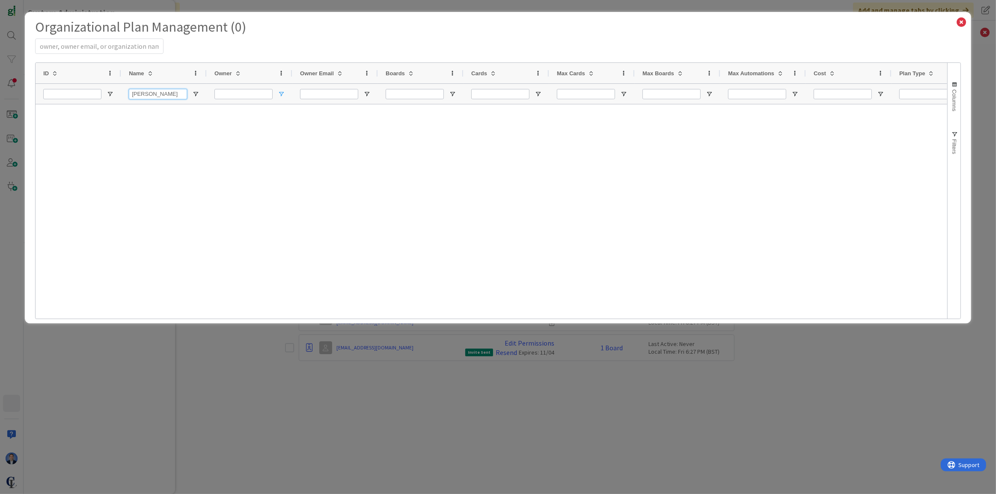
select select "EN"
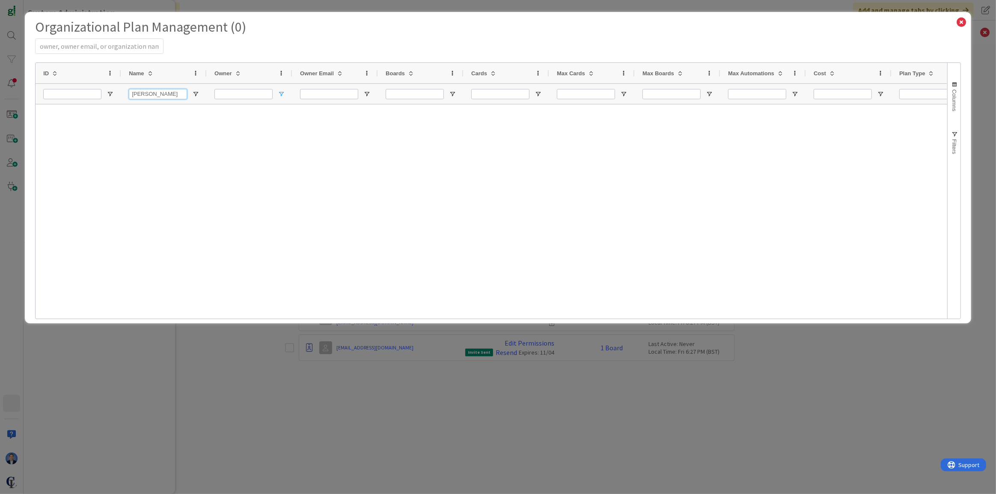
select select "EN"
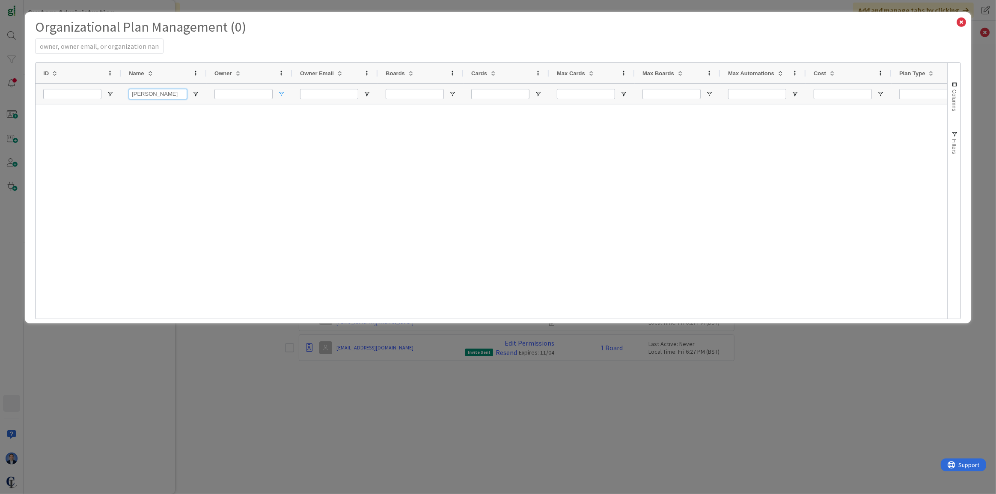
select select "EN"
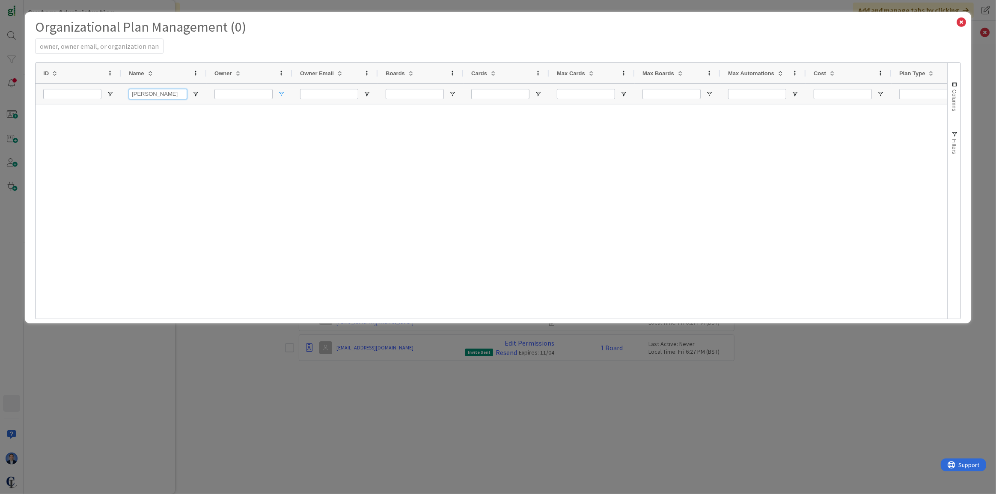
select select "EN"
select select "PF"
select select "EN"
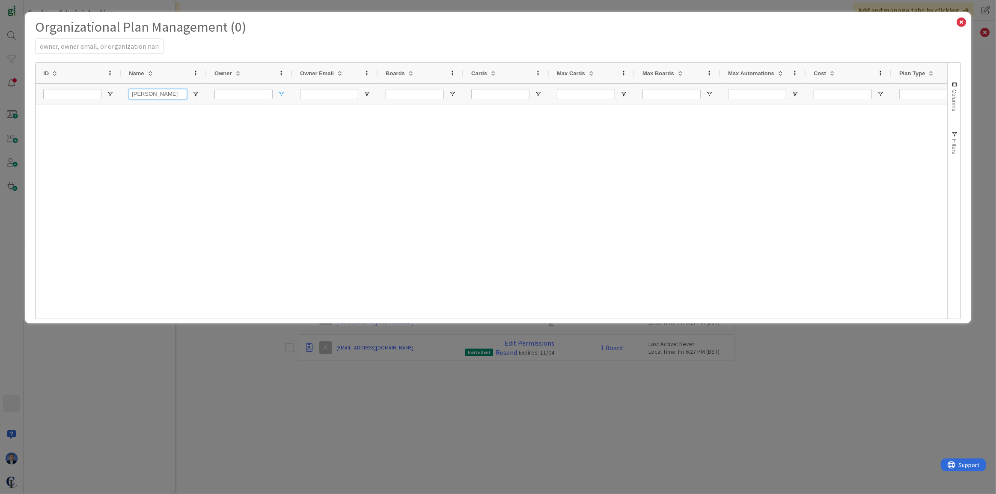
select select "PF"
type input "cheva"
select select "EN"
type input "cheva"
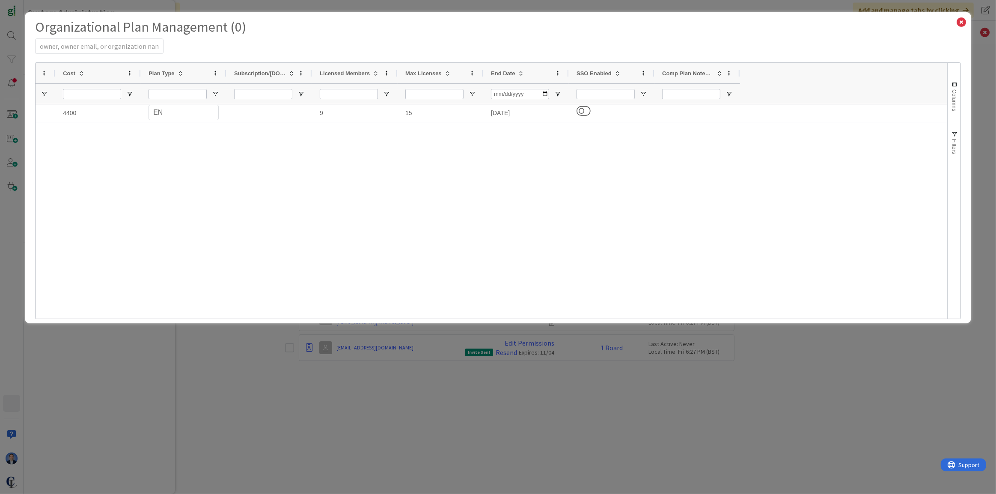
select select "3"
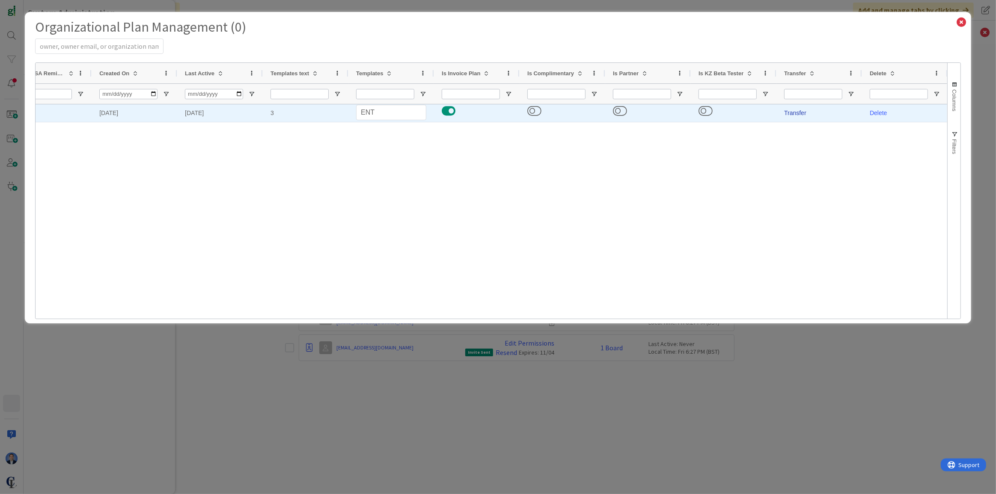
click at [730, 110] on link "Transfer" at bounding box center [795, 113] width 22 height 7
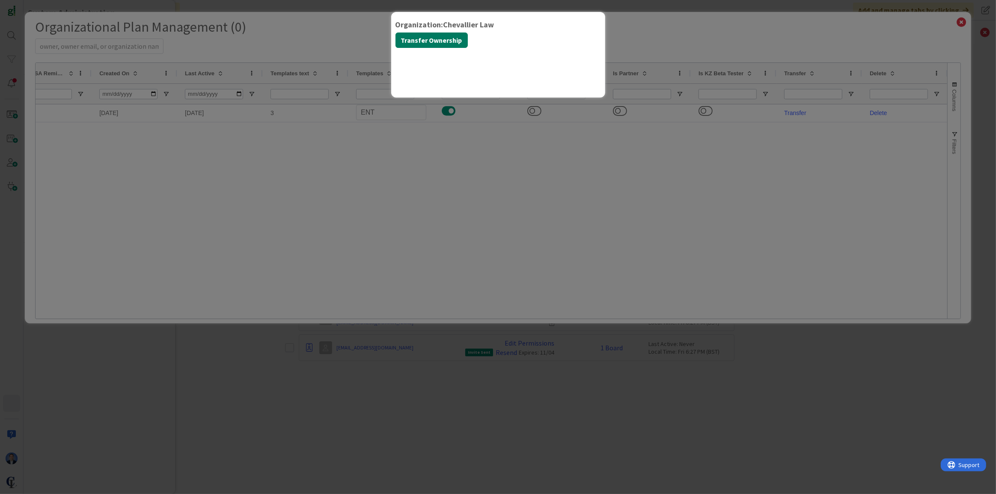
click at [421, 43] on button "Transfer Ownership" at bounding box center [432, 40] width 72 height 15
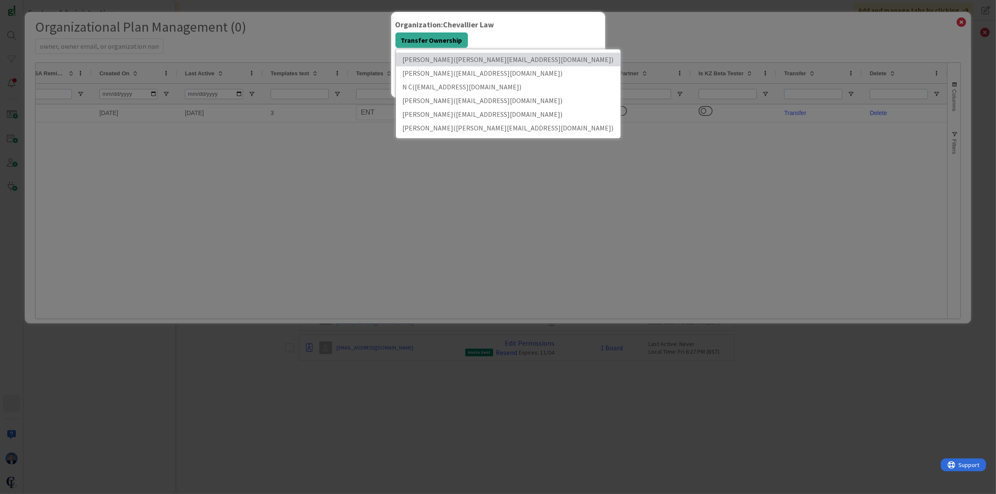
click at [433, 62] on link "Gina Chevallier ( gina@chevallierlaw.com )" at bounding box center [508, 60] width 225 height 14
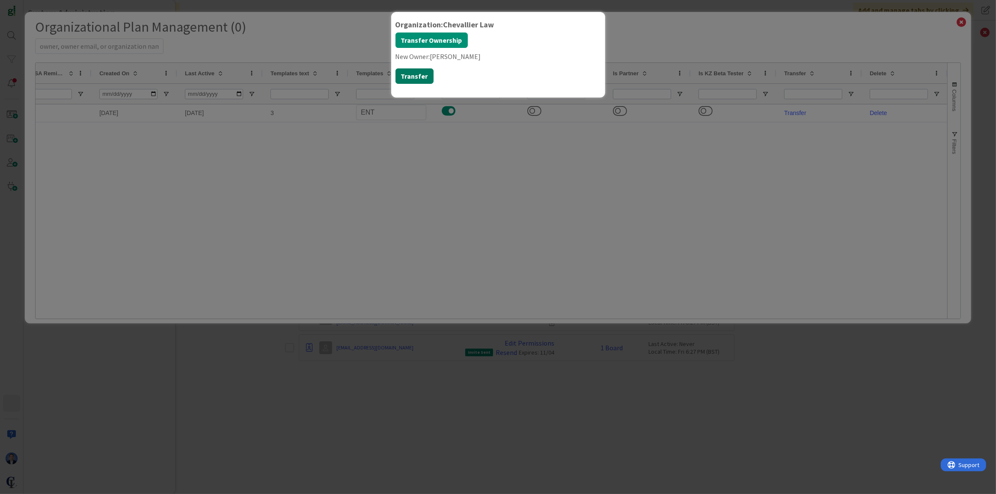
click at [416, 77] on button "Transfer" at bounding box center [415, 75] width 38 height 15
select select "3"
click at [730, 41] on div "Organization: Chevallier Law Transfer Ownership Gina Chevallier ( gina@chevalli…" at bounding box center [498, 247] width 996 height 494
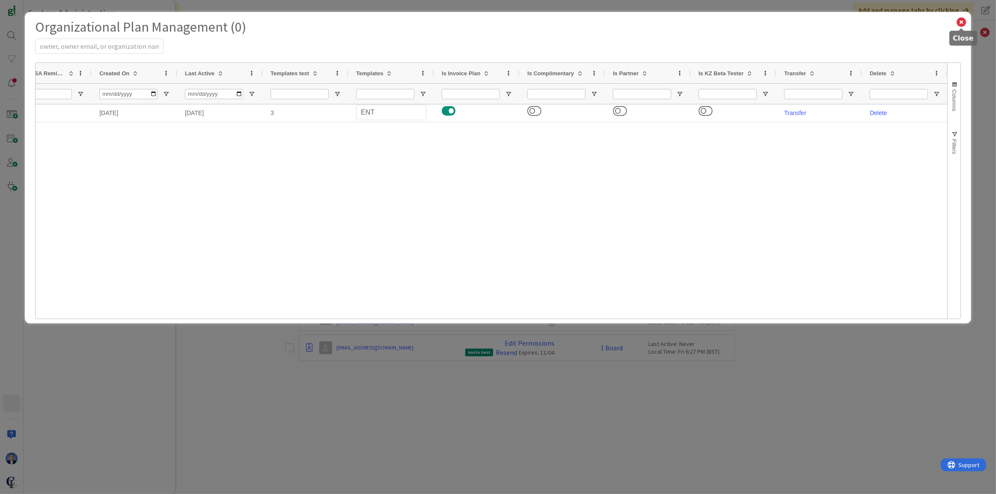
click at [730, 21] on icon at bounding box center [961, 22] width 11 height 12
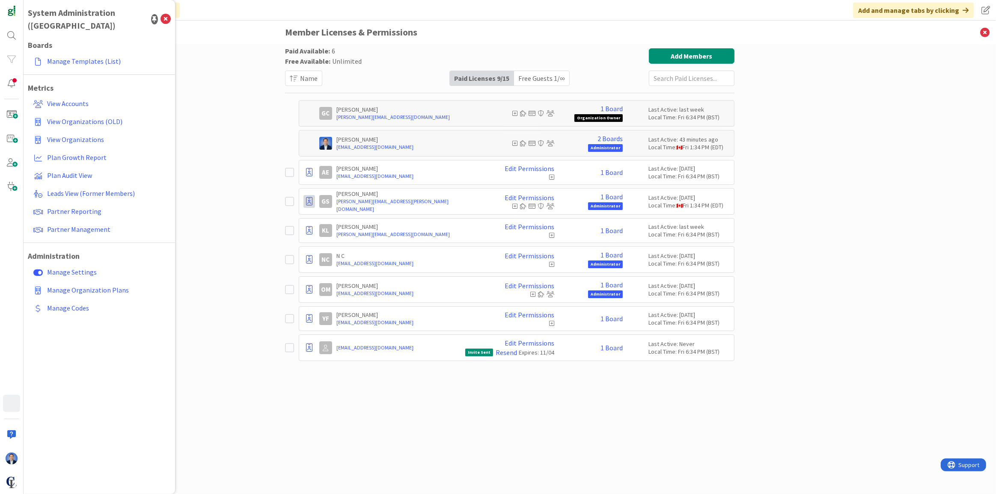
click at [306, 203] on icon at bounding box center [309, 201] width 6 height 9
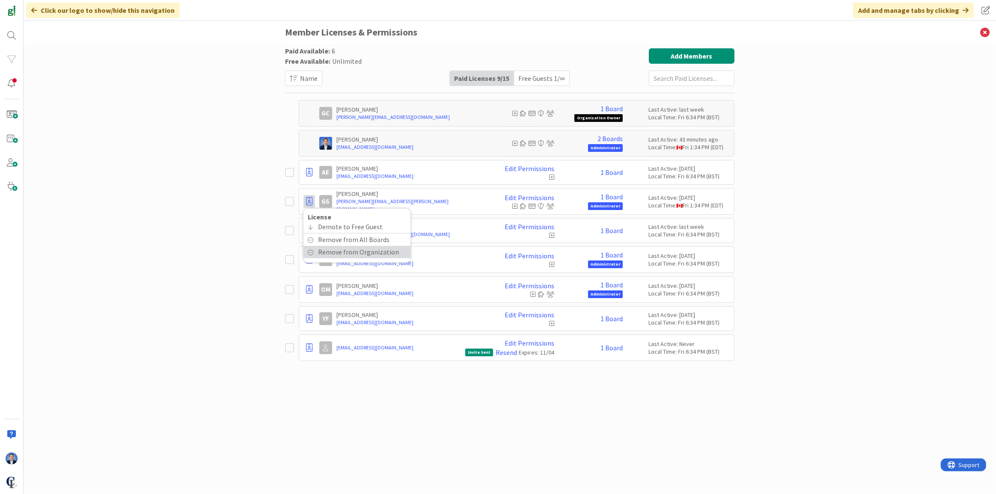
click at [333, 250] on span "Remove from Organization" at bounding box center [358, 252] width 81 height 12
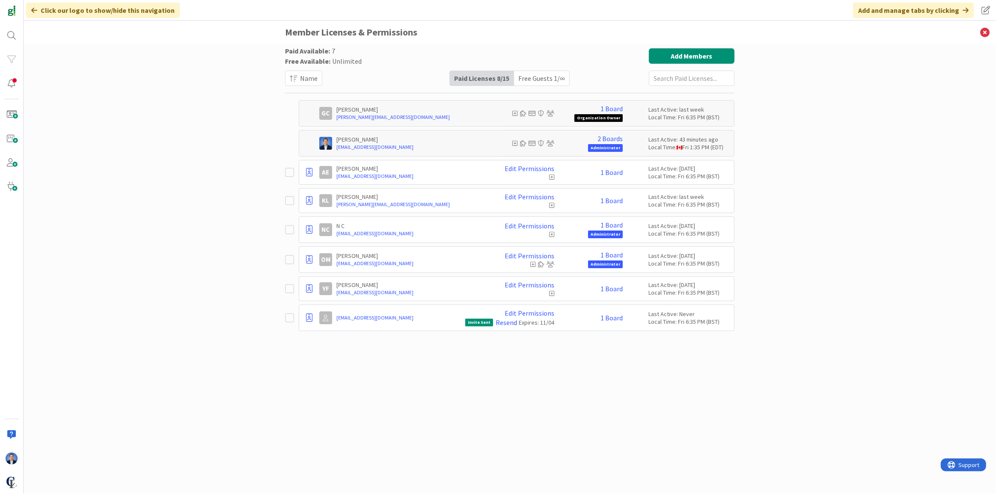
click at [552, 81] on div "Free Guests 1 / ∞" at bounding box center [541, 78] width 55 height 15
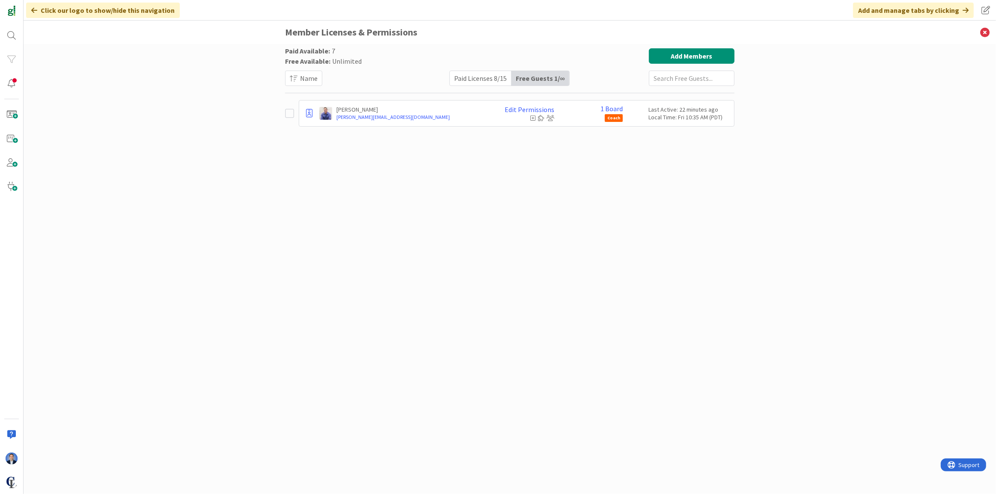
click at [485, 81] on div "Paid Licenses 8 / 15" at bounding box center [481, 78] width 62 height 15
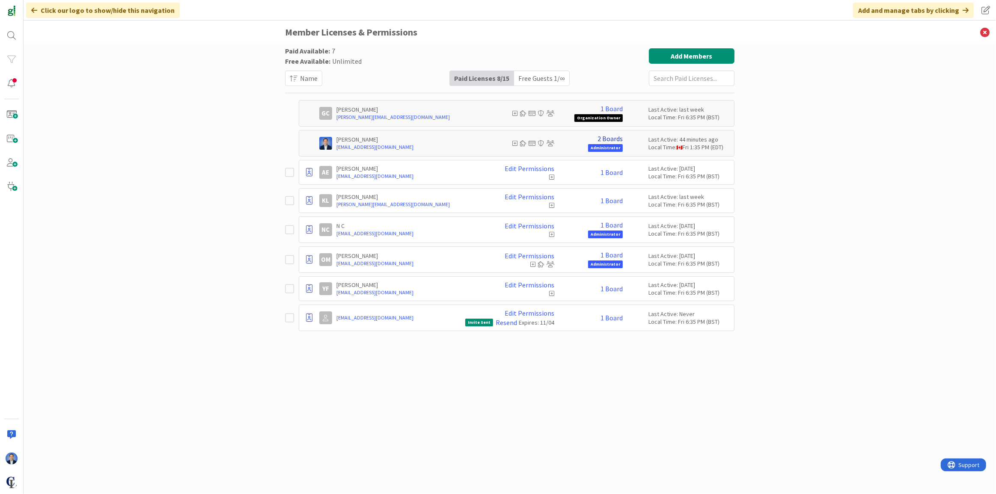
click at [613, 135] on link "2 Boards" at bounding box center [610, 139] width 25 height 8
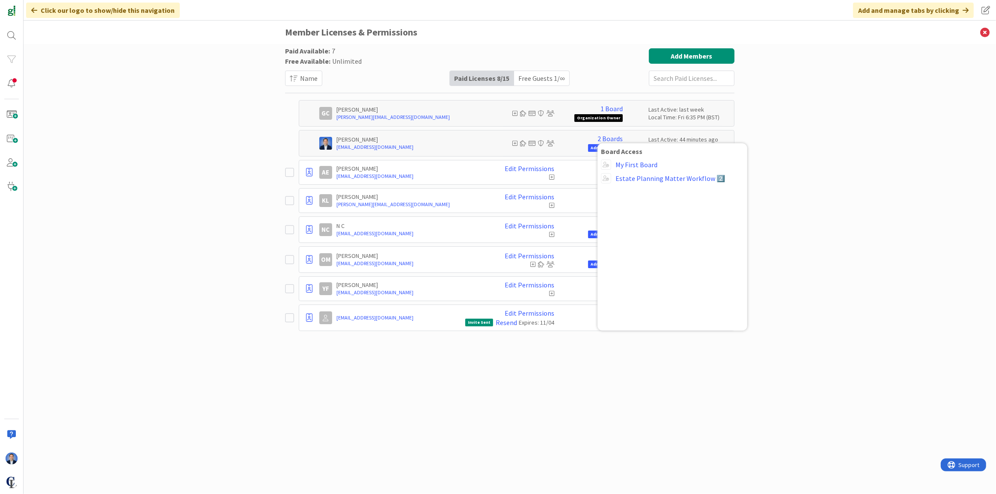
click at [792, 116] on div "Paid Available: 7 Free Available: Unlimited Name Paid Licenses 8 / 15 Free Gues…" at bounding box center [510, 269] width 973 height 450
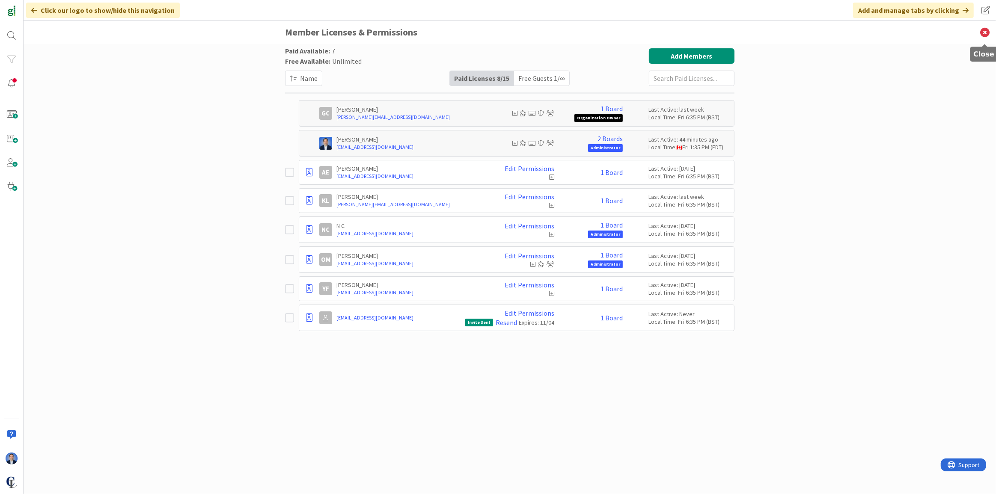
click at [986, 35] on icon at bounding box center [985, 33] width 22 height 24
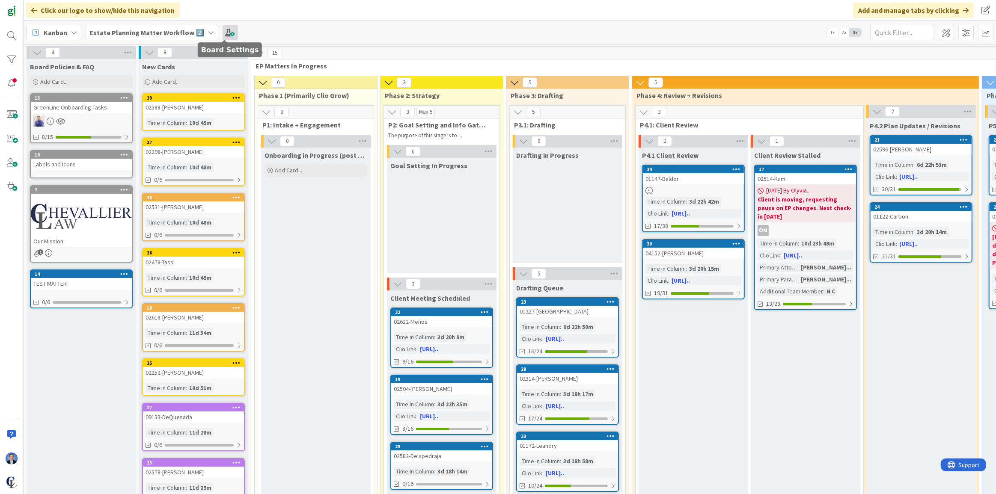
click at [223, 34] on span at bounding box center [230, 32] width 15 height 15
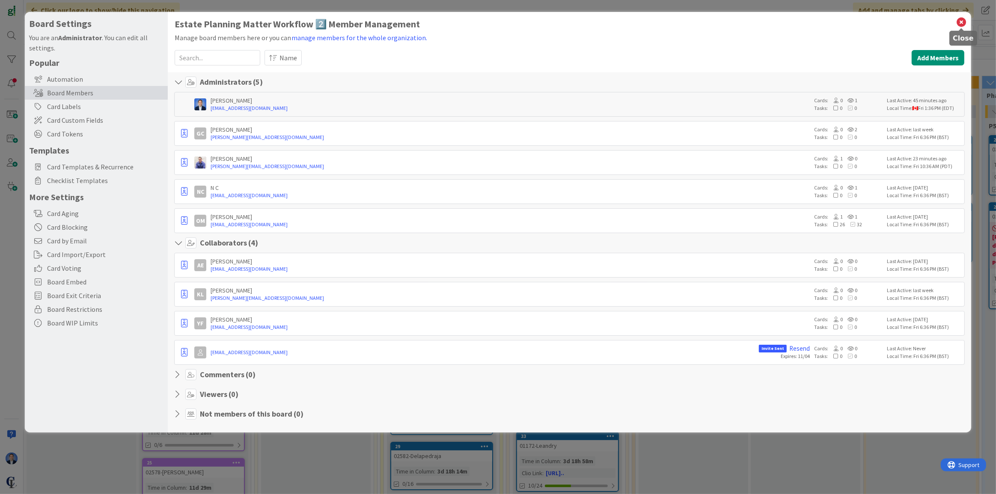
click at [963, 21] on icon at bounding box center [961, 22] width 11 height 12
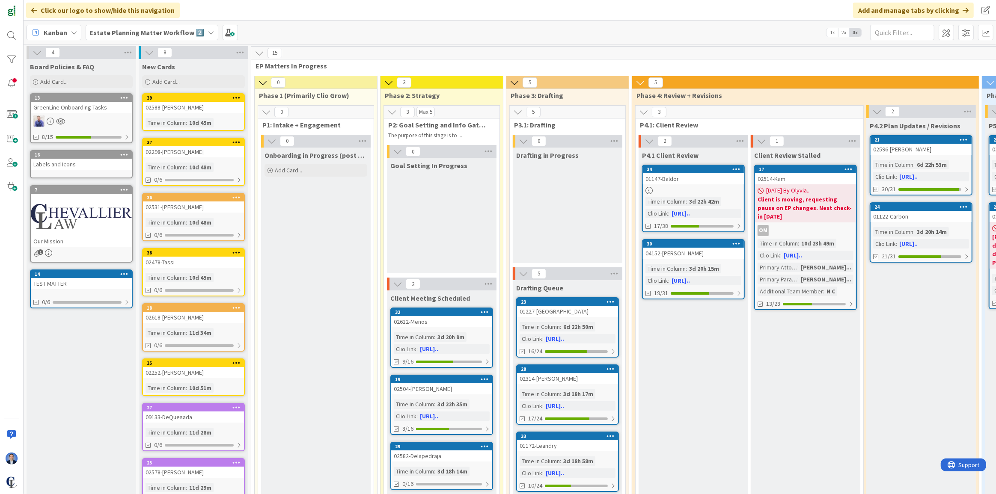
click at [159, 35] on b "Estate Planning Matter Workflow 2️⃣" at bounding box center [146, 32] width 115 height 9
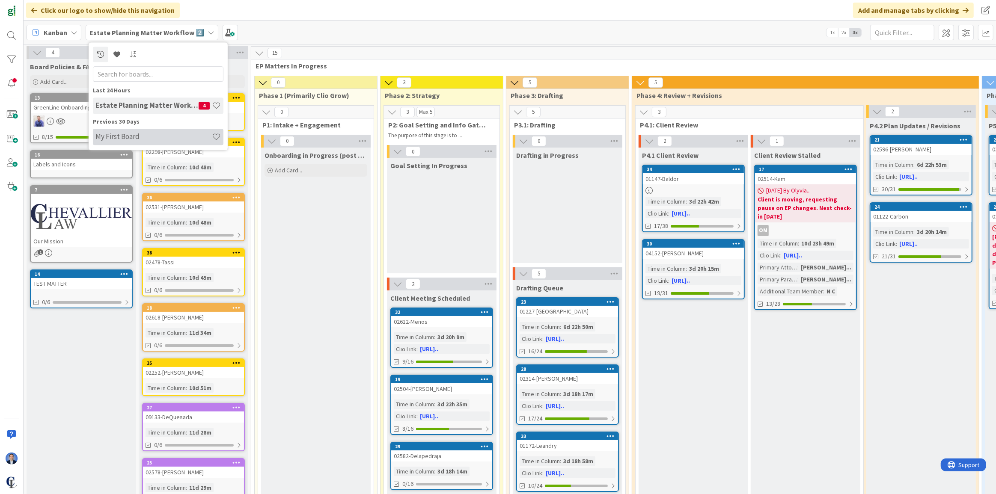
click at [147, 135] on h4 "My First Board" at bounding box center [153, 136] width 116 height 9
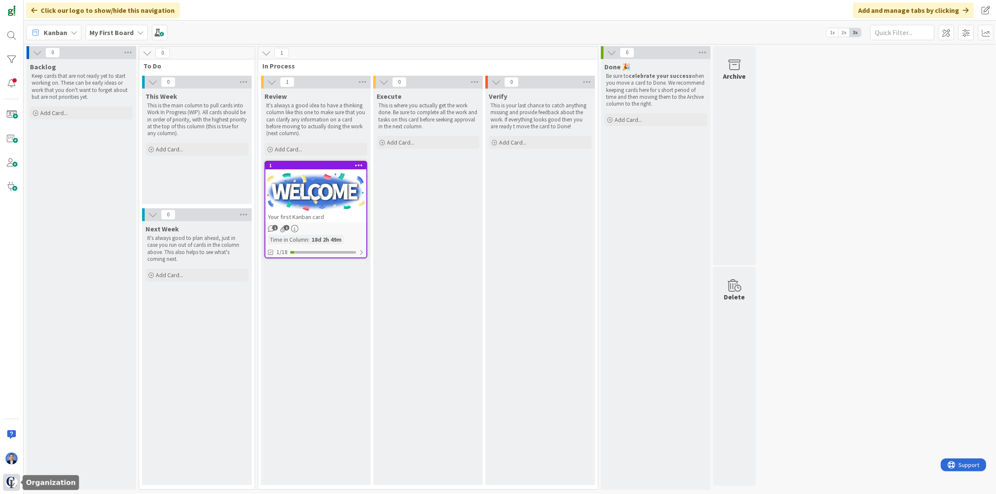
drag, startPoint x: 15, startPoint y: 485, endPoint x: 15, endPoint y: 479, distance: 5.1
click at [15, 484] on img at bounding box center [12, 483] width 12 height 12
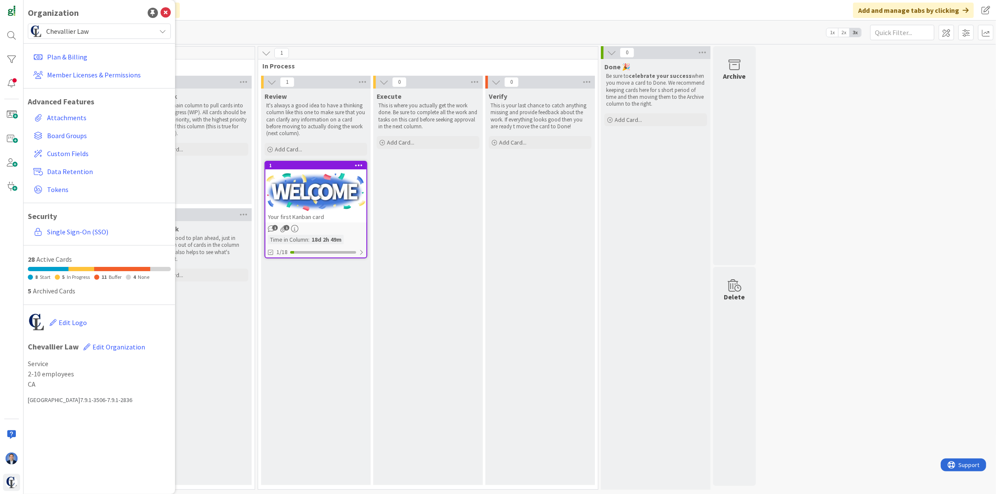
click at [79, 33] on span "Chevallier Law" at bounding box center [98, 31] width 105 height 12
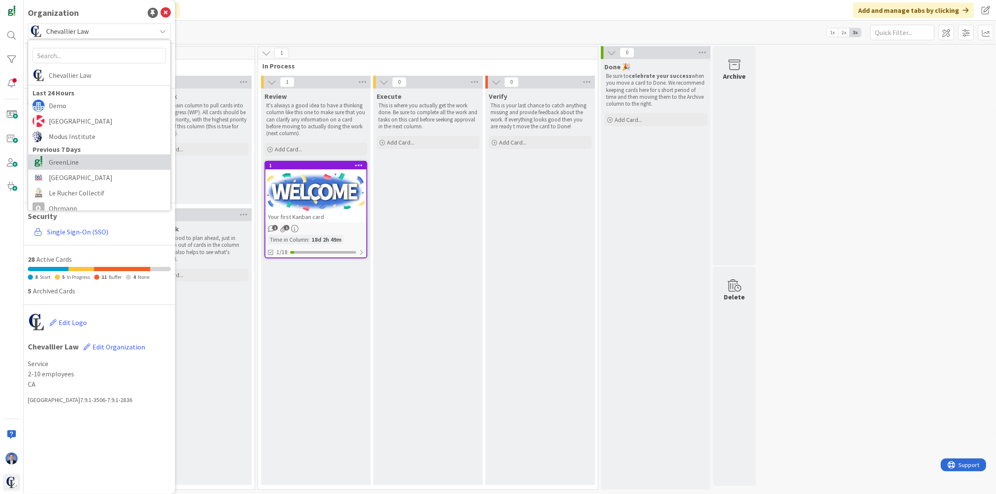
click at [79, 167] on span "GreenLine" at bounding box center [107, 162] width 117 height 13
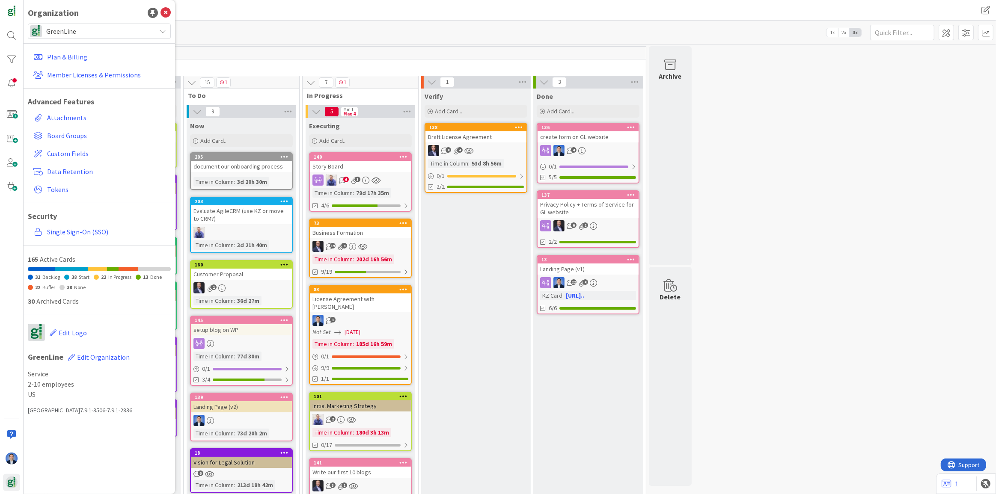
click at [309, 23] on div "Kanban GreenLine 1x 2x 3x" at bounding box center [510, 33] width 973 height 24
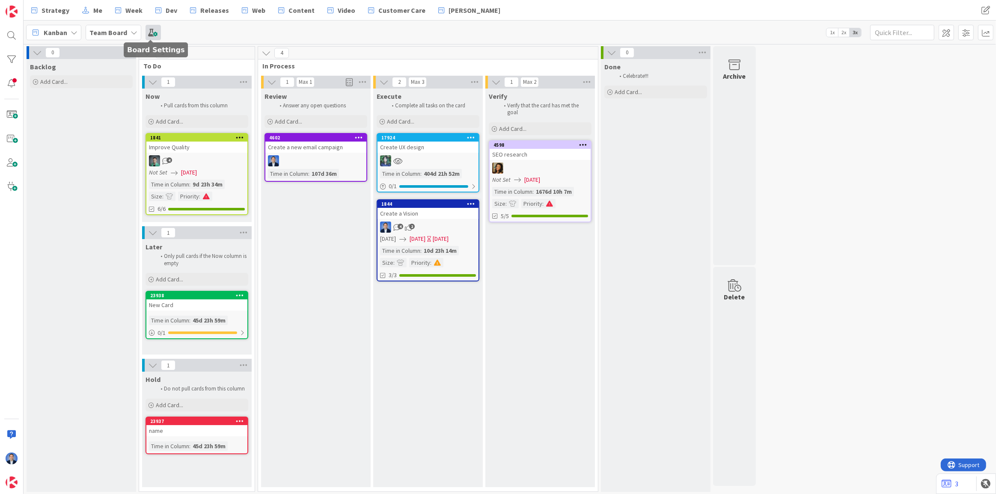
click at [151, 32] on span at bounding box center [153, 32] width 15 height 15
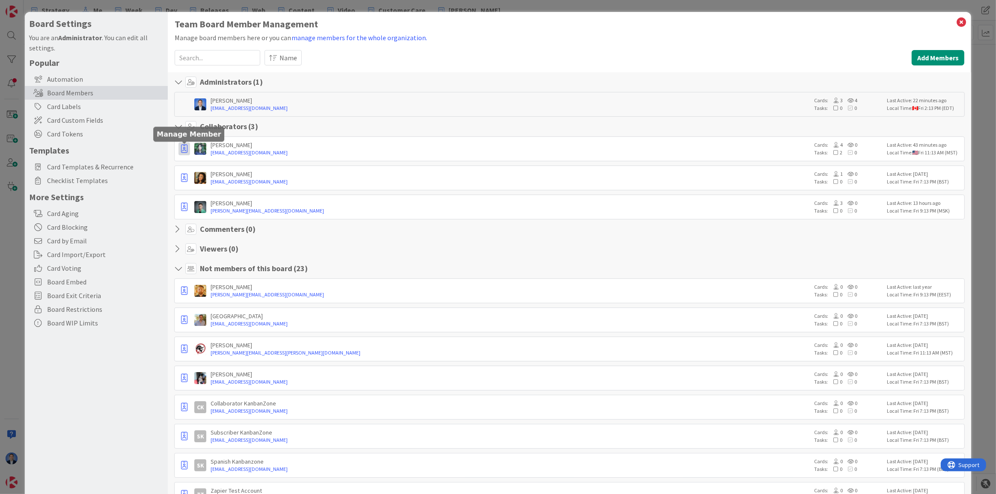
click at [185, 146] on icon "button" at bounding box center [184, 149] width 6 height 9
click at [212, 168] on p "Promote to Admin" at bounding box center [225, 167] width 56 height 6
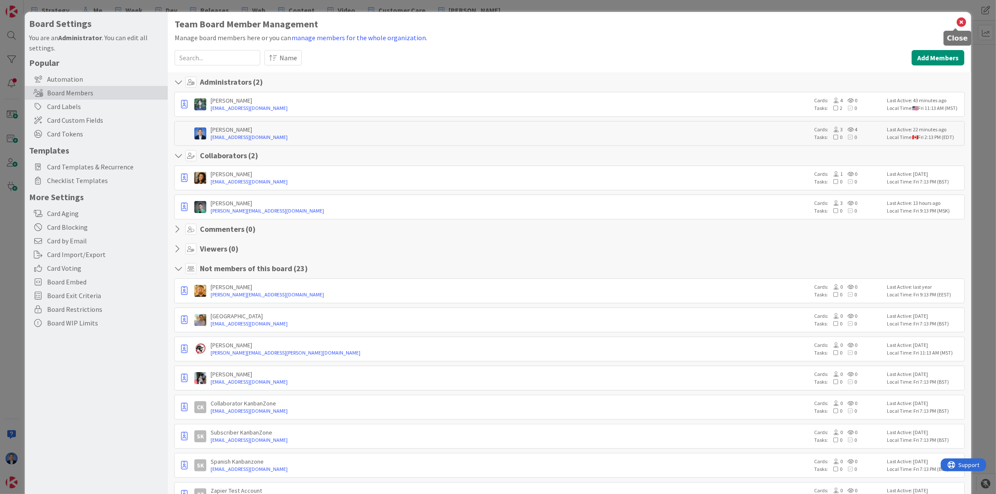
click at [956, 22] on icon at bounding box center [961, 22] width 11 height 12
